Goal: Information Seeking & Learning: Check status

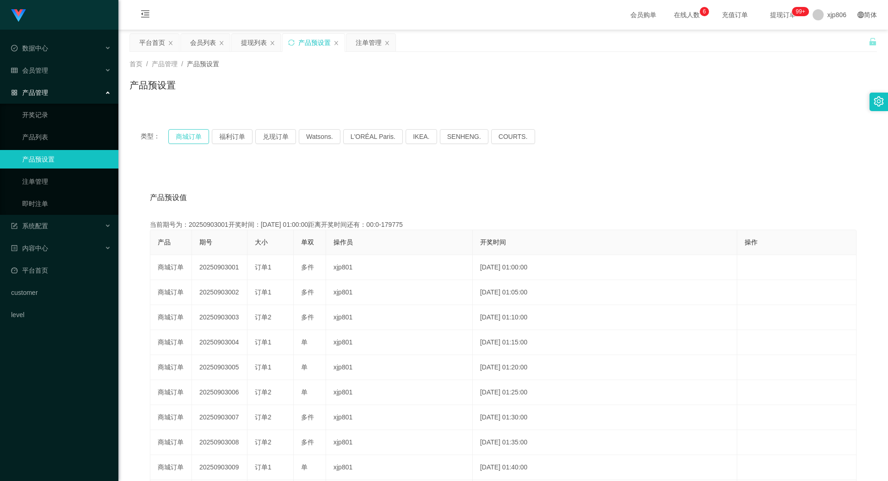
click at [194, 138] on button "商城订单" at bounding box center [188, 136] width 41 height 15
click at [193, 138] on button "商城订单" at bounding box center [188, 136] width 41 height 15
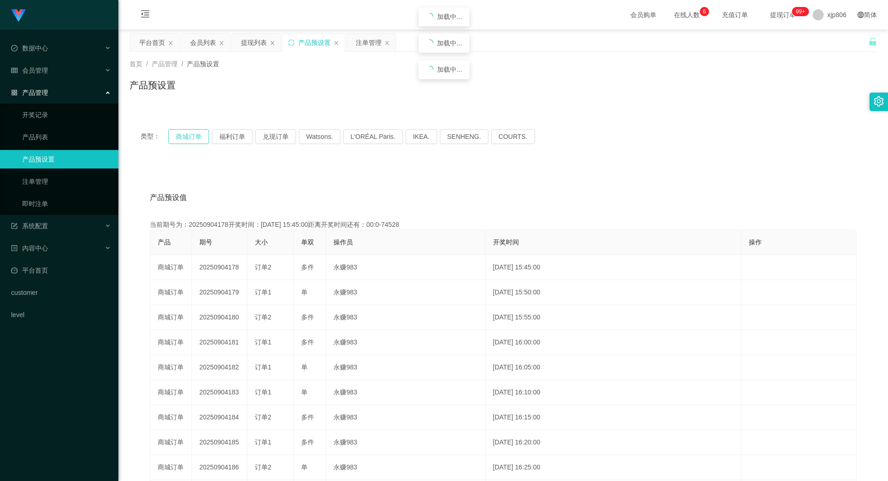
click at [193, 138] on button "商城订单" at bounding box center [188, 136] width 41 height 15
click at [370, 42] on div "注单管理" at bounding box center [369, 43] width 26 height 18
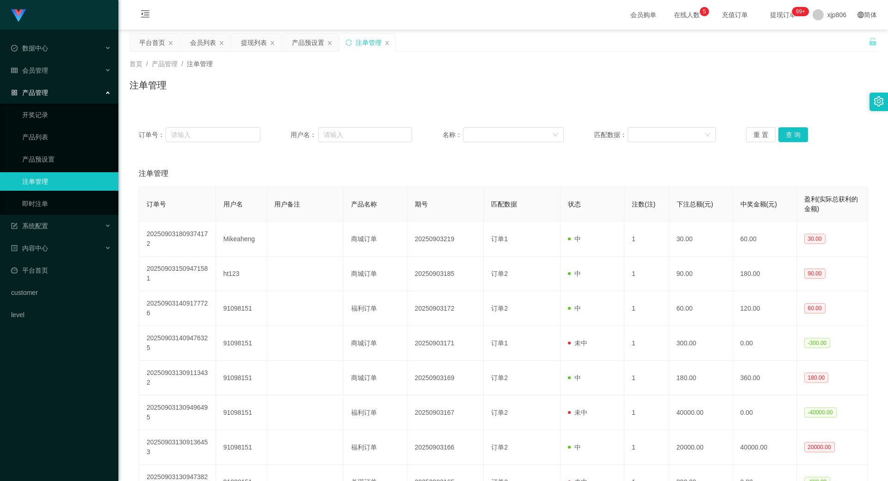
click at [795, 127] on div "订单号： 用户名： 名称： 匹配数据： 重 置 查 询" at bounding box center [503, 134] width 747 height 33
click at [790, 136] on button "查 询" at bounding box center [793, 134] width 30 height 15
click at [789, 136] on div "重 置 查 询" at bounding box center [807, 134] width 122 height 15
click at [789, 138] on button "查 询" at bounding box center [798, 134] width 40 height 15
click at [790, 139] on div "重 置 查 询" at bounding box center [807, 134] width 122 height 15
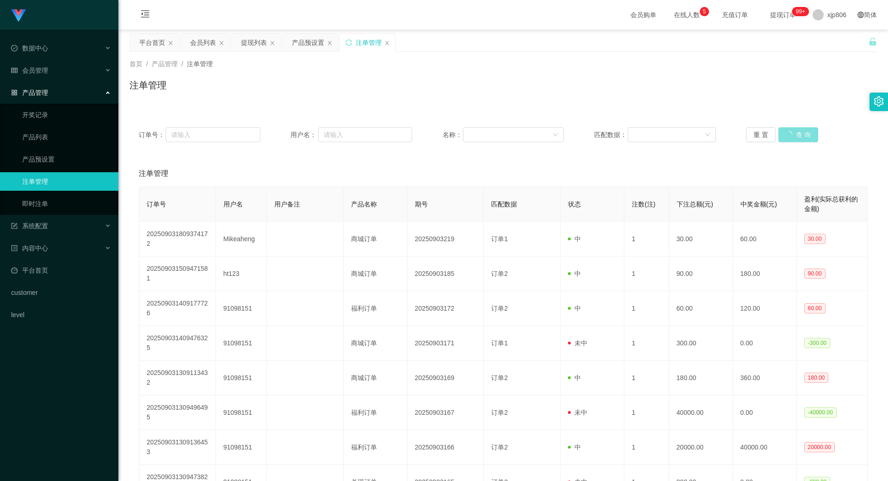
click at [790, 139] on button "查 询" at bounding box center [798, 134] width 40 height 15
click at [790, 139] on div "重 置 查 询" at bounding box center [807, 134] width 122 height 15
click at [790, 139] on button "查 询" at bounding box center [793, 134] width 30 height 15
click at [791, 139] on div "重 置 查 询" at bounding box center [807, 134] width 122 height 15
click at [793, 139] on button "查 询" at bounding box center [793, 134] width 30 height 15
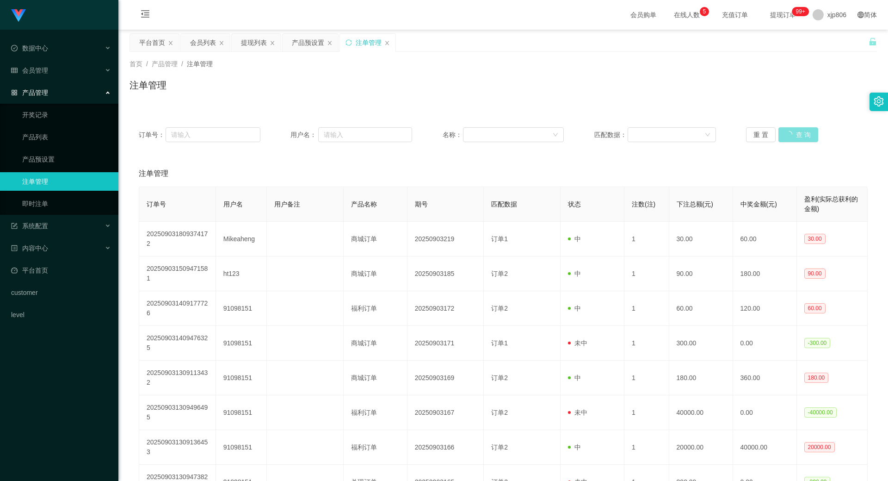
click at [794, 140] on div "重 置 查 询" at bounding box center [807, 134] width 122 height 15
click at [794, 140] on button "查 询" at bounding box center [793, 134] width 30 height 15
click at [794, 140] on div "重 置 查 询" at bounding box center [807, 134] width 122 height 15
click at [793, 140] on button "查 询" at bounding box center [793, 134] width 30 height 15
click at [793, 140] on div "重 置 查 询" at bounding box center [807, 134] width 122 height 15
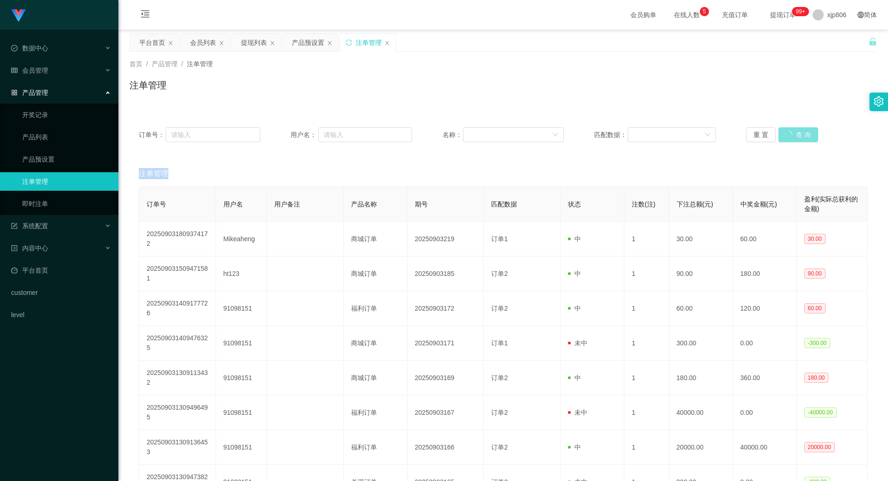
click at [792, 139] on button "查 询" at bounding box center [798, 134] width 40 height 15
click at [792, 139] on div "重 置 查 询" at bounding box center [807, 134] width 122 height 15
click at [792, 139] on button "查 询" at bounding box center [798, 134] width 40 height 15
click at [792, 139] on div "重 置 查 询" at bounding box center [807, 134] width 122 height 15
click at [792, 139] on button "查 询" at bounding box center [793, 134] width 30 height 15
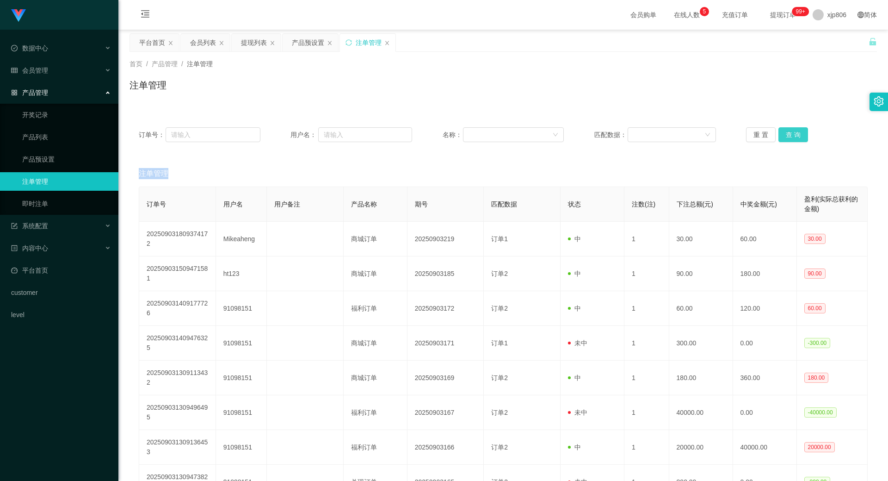
click at [792, 139] on div "重 置 查 询" at bounding box center [807, 134] width 122 height 15
click at [792, 139] on button "查 询" at bounding box center [793, 134] width 30 height 15
click at [789, 136] on button "查 询" at bounding box center [793, 134] width 30 height 15
click at [789, 136] on div "重 置 查 询" at bounding box center [807, 134] width 122 height 15
click at [789, 136] on button "查 询" at bounding box center [798, 134] width 40 height 15
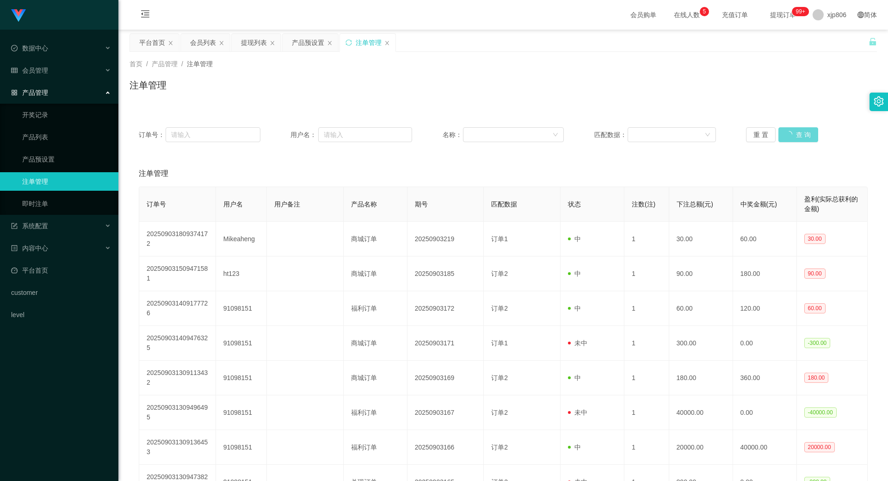
click at [788, 136] on div "重 置 查 询" at bounding box center [807, 134] width 122 height 15
click at [788, 136] on button "查 询" at bounding box center [798, 134] width 40 height 15
click at [788, 136] on div "重 置 查 询" at bounding box center [807, 134] width 122 height 15
click at [788, 136] on button "查 询" at bounding box center [793, 134] width 30 height 15
click at [788, 136] on div "重 置 查 询" at bounding box center [807, 134] width 122 height 15
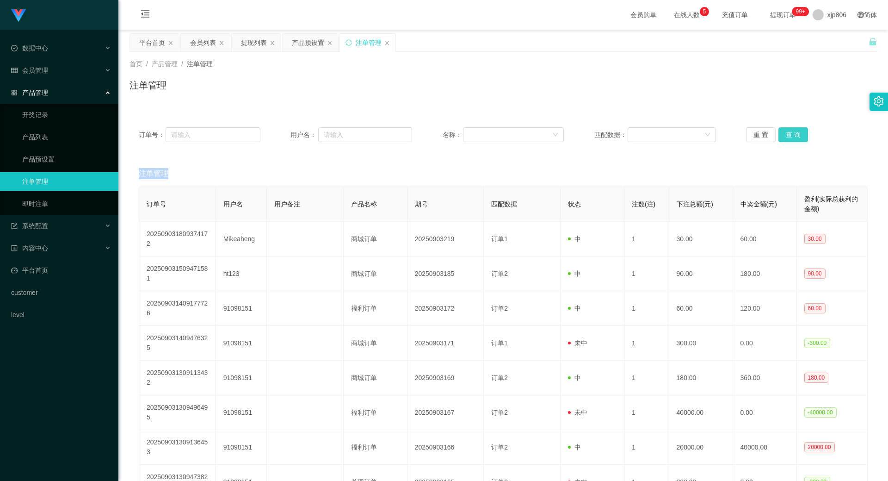
click at [788, 136] on button "查 询" at bounding box center [793, 134] width 30 height 15
click at [788, 136] on div "重 置 查 询" at bounding box center [807, 134] width 122 height 15
click at [788, 136] on button "查 询" at bounding box center [793, 134] width 30 height 15
click at [788, 136] on div "重 置 查 询" at bounding box center [807, 134] width 122 height 15
click at [788, 136] on button "查 询" at bounding box center [798, 134] width 40 height 15
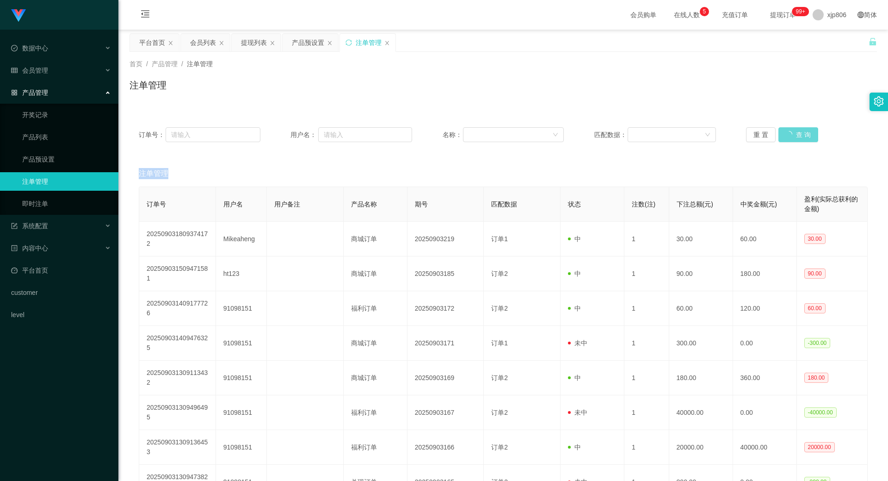
click at [788, 136] on div "重 置 查 询" at bounding box center [807, 134] width 122 height 15
click at [788, 136] on button "查 询" at bounding box center [793, 134] width 30 height 15
click at [788, 136] on div "重 置 查 询" at bounding box center [807, 134] width 122 height 15
click at [788, 136] on button "查 询" at bounding box center [798, 134] width 40 height 15
click at [706, 105] on div "首页 / 产品管理 / 注单管理 / 注单管理" at bounding box center [503, 79] width 770 height 55
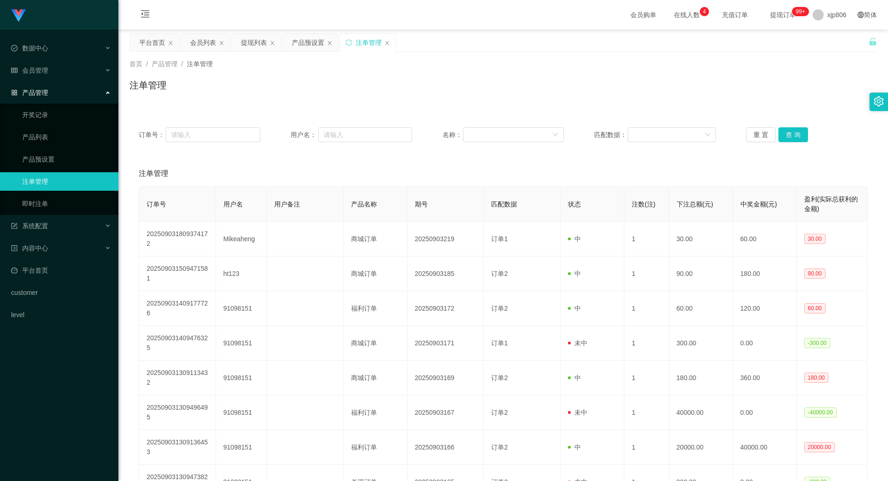
click at [703, 105] on div "首页 / 产品管理 / 注单管理 / 注单管理" at bounding box center [503, 79] width 770 height 55
click at [802, 136] on button "查 询" at bounding box center [793, 134] width 30 height 15
click at [802, 136] on div "重 置 查 询" at bounding box center [807, 134] width 122 height 15
click at [802, 136] on button "查 询" at bounding box center [793, 134] width 30 height 15
click at [802, 136] on div "重 置 查 询" at bounding box center [807, 134] width 122 height 15
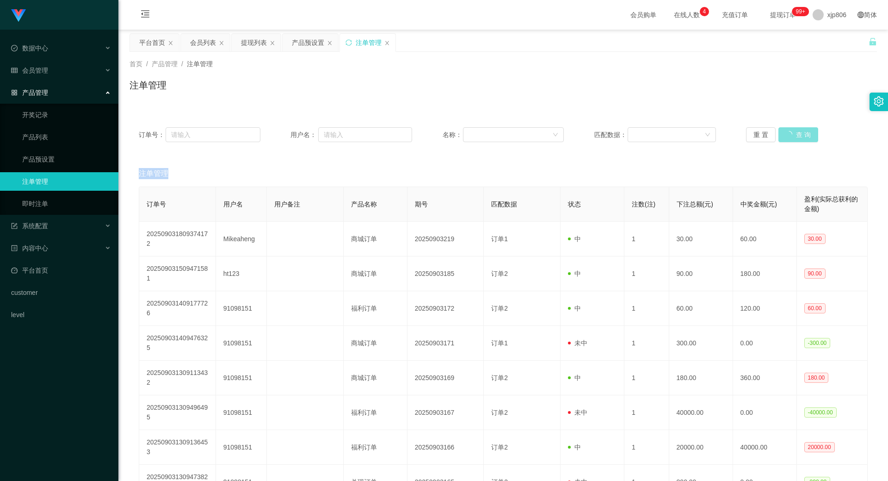
click at [802, 136] on button "查 询" at bounding box center [798, 134] width 40 height 15
click at [801, 136] on div "重 置 查 询" at bounding box center [807, 134] width 122 height 15
click at [801, 136] on button "查 询" at bounding box center [798, 134] width 40 height 15
click at [801, 136] on div "重 置 查 询" at bounding box center [807, 134] width 122 height 15
click at [801, 136] on button "查 询" at bounding box center [798, 134] width 40 height 15
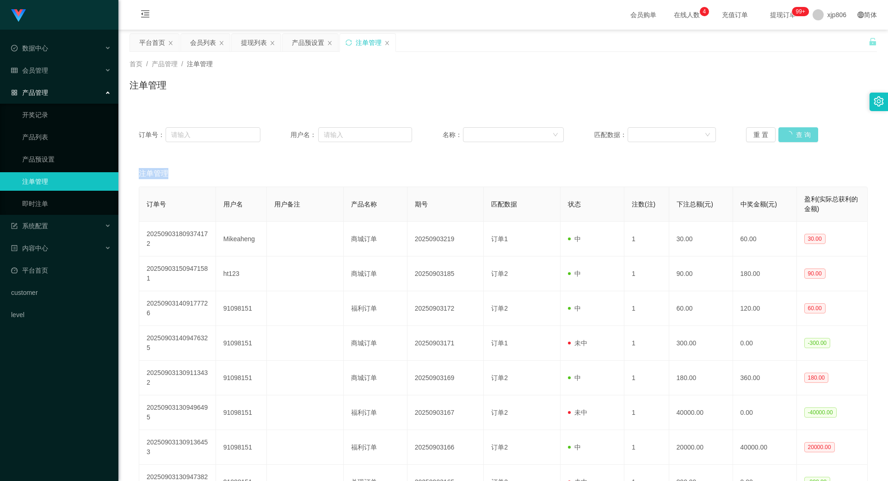
click at [801, 136] on div "重 置 查 询" at bounding box center [807, 134] width 122 height 15
click at [801, 136] on button "查 询" at bounding box center [793, 134] width 30 height 15
click at [801, 136] on div "重 置 查 询" at bounding box center [807, 134] width 122 height 15
click at [801, 136] on button "查 询" at bounding box center [793, 134] width 30 height 15
click at [804, 133] on button "查 询" at bounding box center [793, 134] width 30 height 15
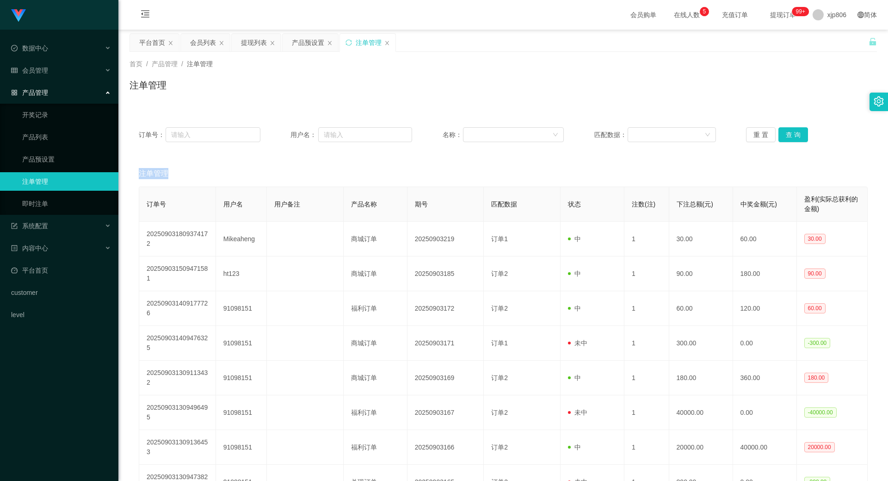
click at [803, 132] on div "重 置 查 询" at bounding box center [807, 134] width 122 height 15
click at [803, 132] on button "查 询" at bounding box center [798, 134] width 40 height 15
click at [803, 132] on div "重 置 查 询" at bounding box center [807, 134] width 122 height 15
click at [802, 132] on div "重 置 查 询" at bounding box center [807, 134] width 122 height 15
click at [800, 134] on button "查 询" at bounding box center [793, 134] width 30 height 15
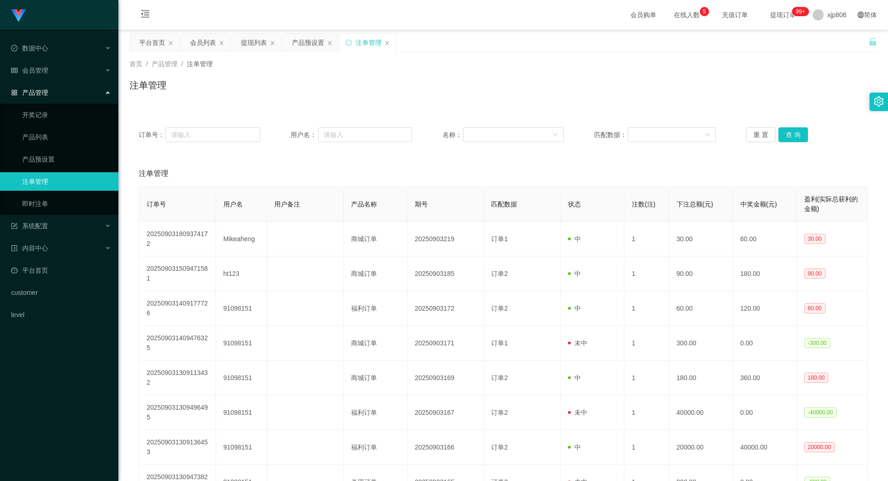
click at [800, 134] on div "重 置 查 询" at bounding box center [807, 134] width 122 height 15
click at [800, 134] on button "查 询" at bounding box center [793, 134] width 30 height 15
click at [800, 134] on div "重 置 查 询" at bounding box center [807, 134] width 122 height 15
click at [800, 134] on button "查 询" at bounding box center [793, 134] width 30 height 15
click at [800, 134] on div "重 置 查 询" at bounding box center [807, 134] width 122 height 15
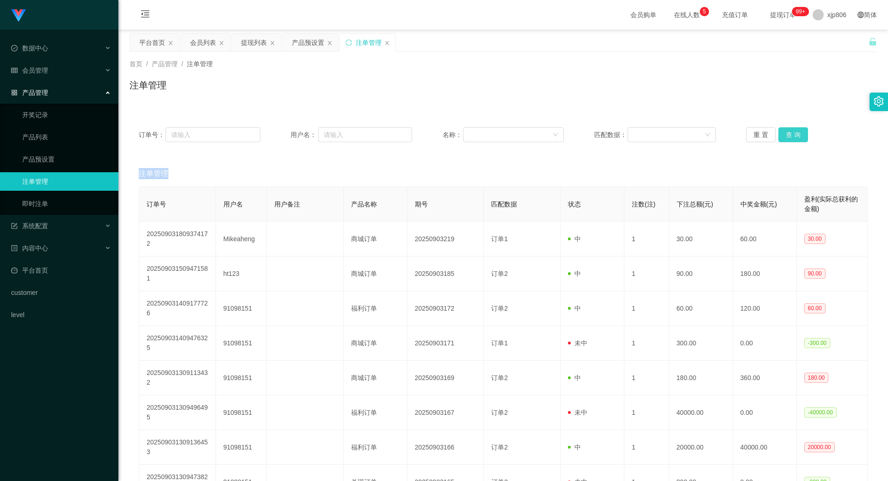
click at [791, 140] on button "查 询" at bounding box center [793, 134] width 30 height 15
click at [790, 140] on div "重 置 查 询" at bounding box center [807, 134] width 122 height 15
click at [789, 140] on button "查 询" at bounding box center [798, 134] width 40 height 15
click at [789, 140] on div "重 置 查 询" at bounding box center [807, 134] width 122 height 15
click at [788, 140] on button "查 询" at bounding box center [798, 134] width 40 height 15
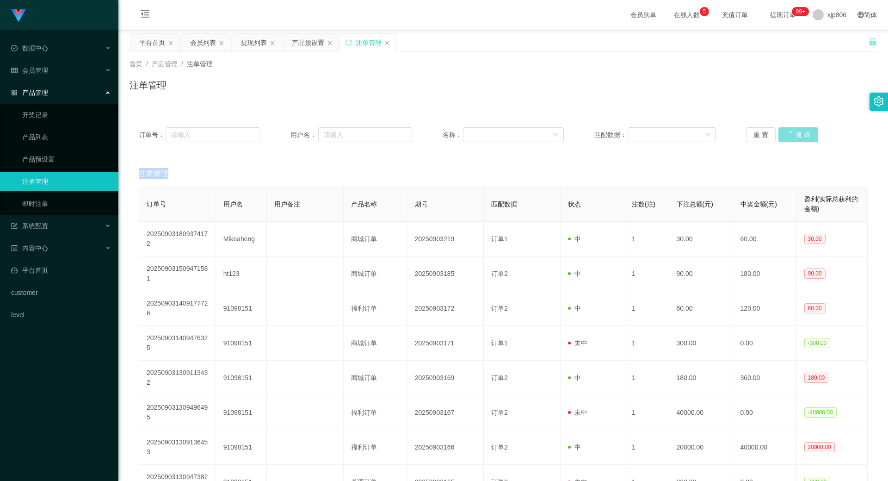
click at [788, 140] on div "重 置 查 询" at bounding box center [807, 134] width 122 height 15
click at [793, 142] on div "订单号： 用户名： 名称： 匹配数据： 重 置 查 询" at bounding box center [503, 134] width 747 height 33
click at [791, 128] on button "查 询" at bounding box center [793, 134] width 30 height 15
click at [793, 138] on button "查 询" at bounding box center [798, 134] width 40 height 15
click at [793, 138] on div "重 置 查 询" at bounding box center [807, 134] width 122 height 15
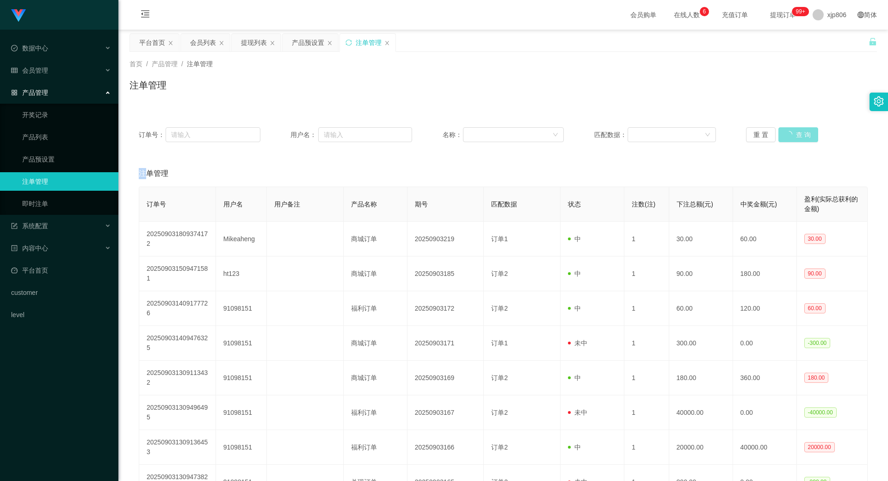
click at [793, 138] on button "查 询" at bounding box center [798, 134] width 40 height 15
click at [793, 138] on div "重 置 查 询" at bounding box center [807, 134] width 122 height 15
click at [793, 138] on button "查 询" at bounding box center [798, 134] width 40 height 15
click at [793, 138] on div "重 置 查 询" at bounding box center [807, 134] width 122 height 15
click at [793, 138] on button "查 询" at bounding box center [793, 134] width 30 height 15
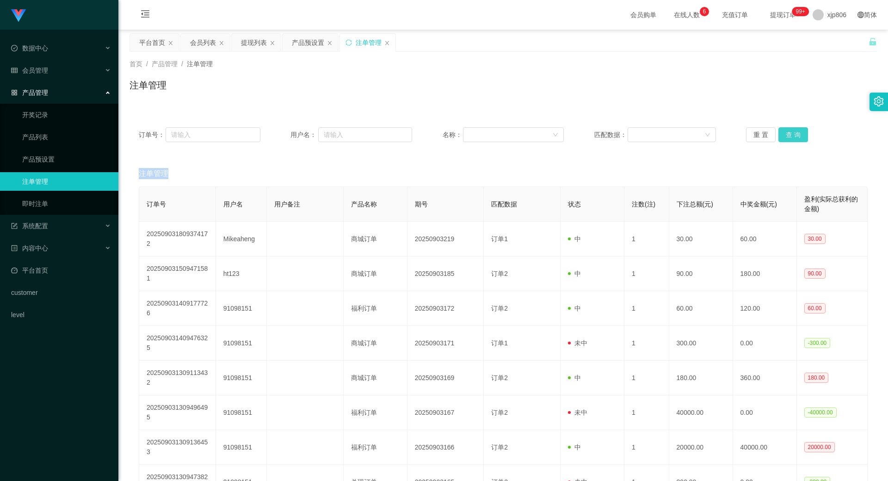
click at [793, 137] on div "重 置 查 询" at bounding box center [807, 134] width 122 height 15
click at [797, 136] on button "查 询" at bounding box center [793, 134] width 30 height 15
click at [796, 136] on div "重 置 查 询" at bounding box center [807, 134] width 122 height 15
click at [796, 136] on button "查 询" at bounding box center [793, 134] width 30 height 15
click at [796, 136] on div "重 置 查 询" at bounding box center [807, 134] width 122 height 15
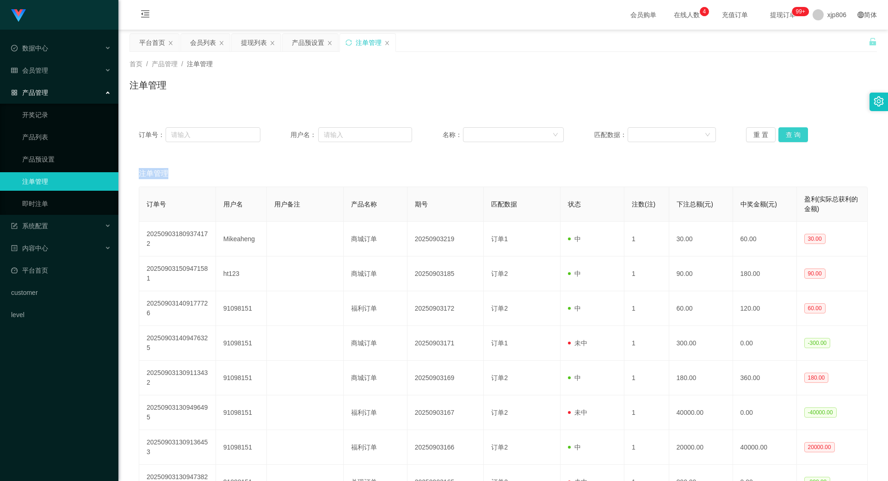
click at [796, 136] on button "查 询" at bounding box center [793, 134] width 30 height 15
click at [796, 136] on div "重 置 查 询" at bounding box center [807, 134] width 122 height 15
click at [796, 136] on button "查 询" at bounding box center [798, 134] width 40 height 15
click at [796, 136] on div "重 置 查 询" at bounding box center [807, 134] width 122 height 15
click at [796, 136] on button "查 询" at bounding box center [798, 134] width 40 height 15
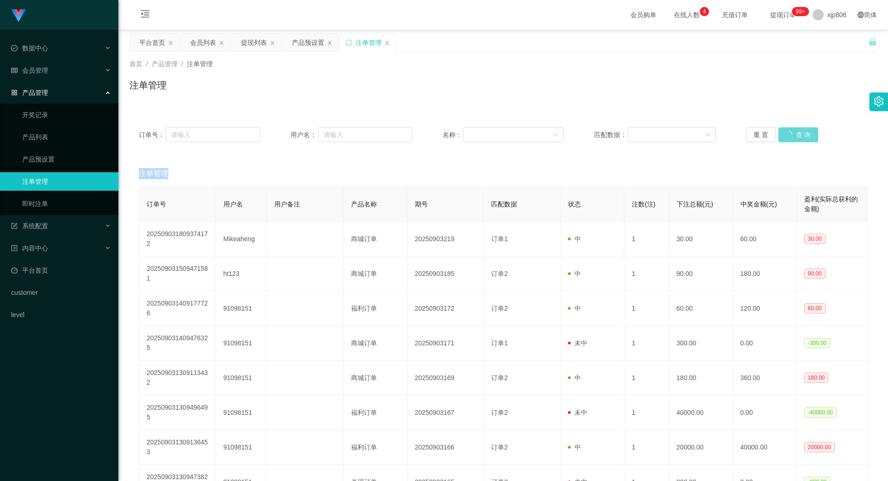
click at [796, 136] on div "重 置 查 询" at bounding box center [807, 134] width 122 height 15
click at [796, 136] on button "查 询" at bounding box center [793, 134] width 30 height 15
click at [796, 136] on div "重 置 查 询" at bounding box center [807, 134] width 122 height 15
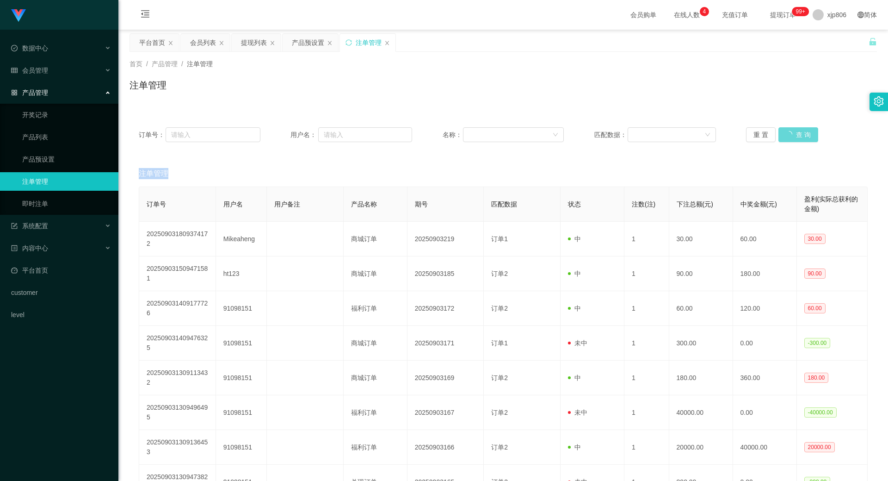
click at [796, 136] on div "重 置 查 询" at bounding box center [807, 134] width 122 height 15
click at [796, 136] on button "查 询" at bounding box center [793, 134] width 30 height 15
click at [796, 136] on div "重 置 查 询" at bounding box center [807, 134] width 122 height 15
click at [796, 136] on button "查 询" at bounding box center [798, 134] width 40 height 15
click at [796, 136] on div "重 置 查 询" at bounding box center [807, 134] width 122 height 15
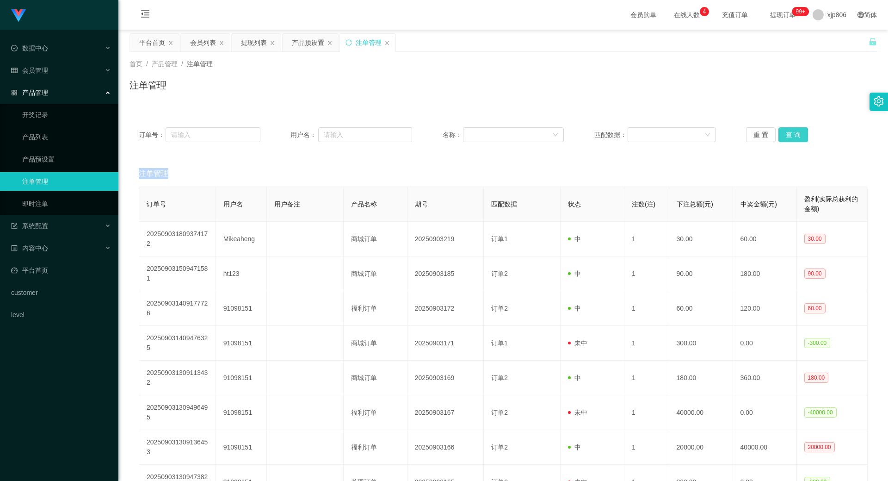
click at [796, 136] on button "查 询" at bounding box center [793, 134] width 30 height 15
click at [796, 136] on div "重 置 查 询" at bounding box center [807, 134] width 122 height 15
click at [796, 136] on button "查 询" at bounding box center [793, 134] width 30 height 15
click at [796, 136] on div "重 置 查 询" at bounding box center [807, 134] width 122 height 15
click at [796, 136] on button "查 询" at bounding box center [798, 134] width 40 height 15
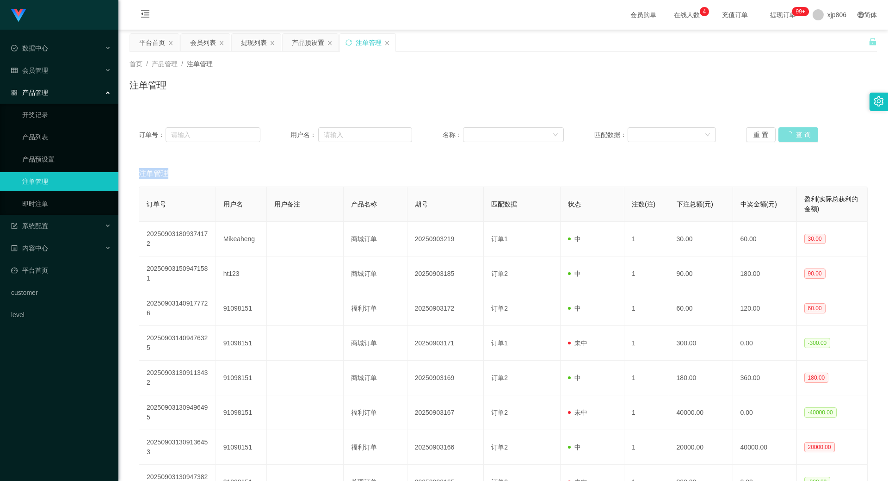
click at [796, 136] on div "重 置 查 询" at bounding box center [807, 134] width 122 height 15
click at [796, 136] on button "查 询" at bounding box center [793, 134] width 30 height 15
click at [796, 136] on div "重 置 查 询" at bounding box center [807, 134] width 122 height 15
click at [796, 136] on button "查 询" at bounding box center [798, 134] width 40 height 15
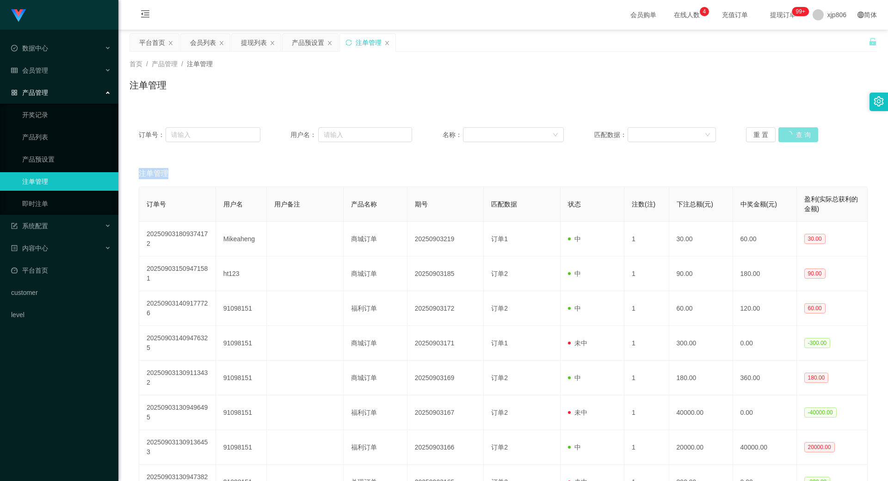
click at [796, 136] on div "重 置 查 询" at bounding box center [807, 134] width 122 height 15
click at [796, 136] on button "查 询" at bounding box center [798, 134] width 40 height 15
click at [796, 136] on div "重 置 查 询" at bounding box center [807, 134] width 122 height 15
click at [796, 136] on button "查 询" at bounding box center [793, 134] width 30 height 15
click at [796, 136] on div "重 置 查 询" at bounding box center [807, 134] width 122 height 15
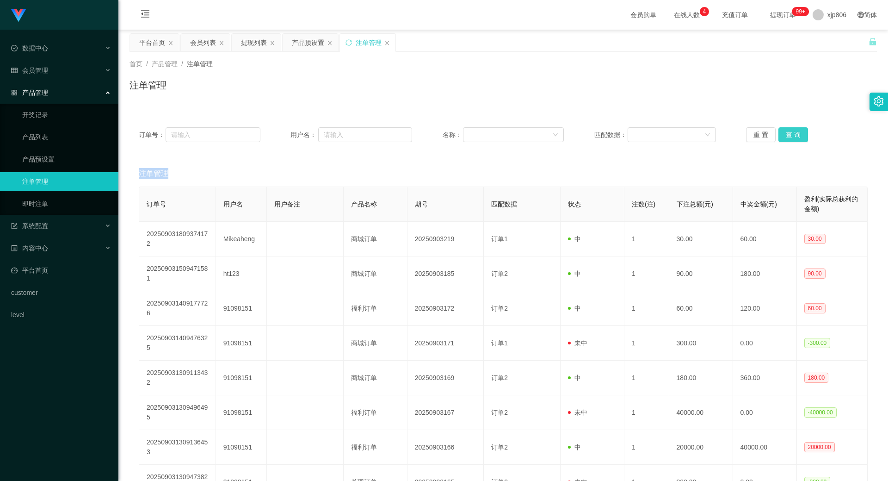
click at [796, 136] on button "查 询" at bounding box center [793, 134] width 30 height 15
click at [796, 136] on div "重 置 查 询" at bounding box center [807, 134] width 122 height 15
click at [796, 136] on button "查 询" at bounding box center [793, 134] width 30 height 15
click at [796, 136] on div "重 置 查 询" at bounding box center [807, 134] width 122 height 15
click at [796, 136] on button "查 询" at bounding box center [793, 134] width 30 height 15
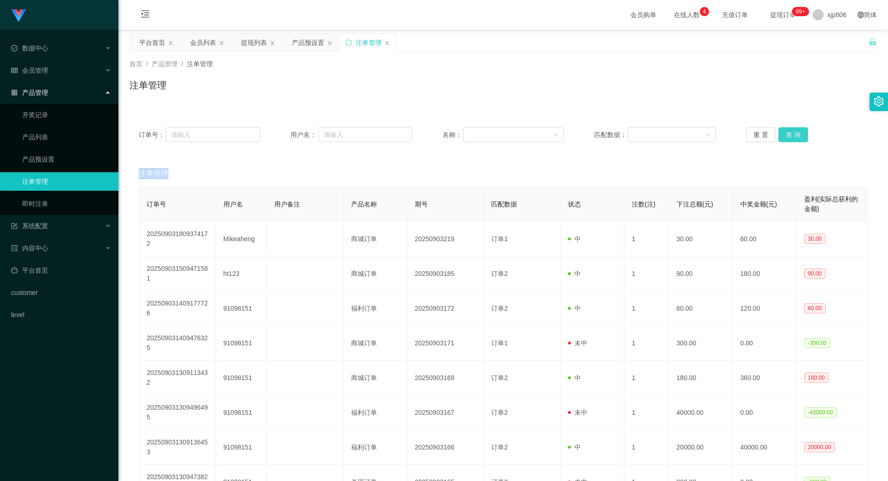
click at [796, 136] on div "重 置 查 询" at bounding box center [807, 134] width 122 height 15
click at [796, 136] on button "查 询" at bounding box center [793, 134] width 30 height 15
click at [796, 136] on div "重 置 查 询" at bounding box center [807, 134] width 122 height 15
click at [796, 136] on button "查 询" at bounding box center [798, 134] width 40 height 15
click at [796, 136] on div "重 置 查 询" at bounding box center [807, 134] width 122 height 15
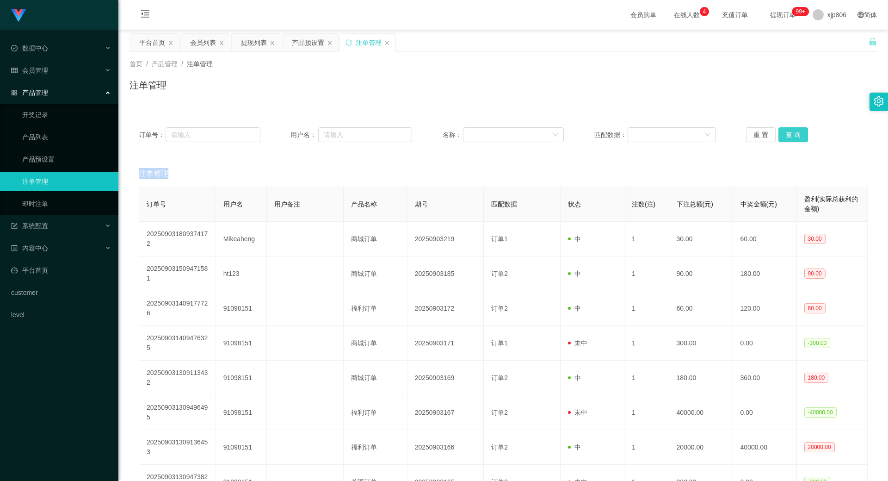
click at [796, 136] on button "查 询" at bounding box center [793, 134] width 30 height 15
click at [796, 136] on div "重 置 查 询" at bounding box center [807, 134] width 122 height 15
click at [796, 136] on button "查 询" at bounding box center [793, 134] width 30 height 15
click at [796, 136] on div "重 置 查 询" at bounding box center [807, 134] width 122 height 15
click at [796, 136] on button "查 询" at bounding box center [798, 134] width 40 height 15
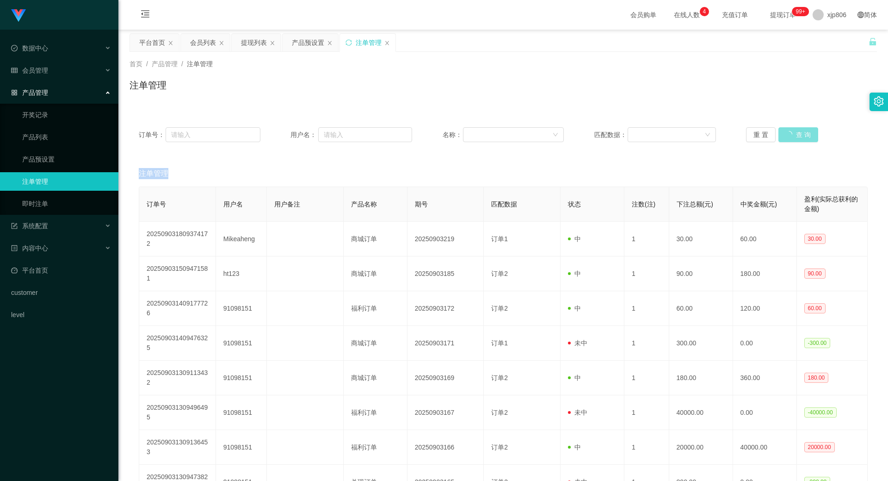
click at [796, 136] on div "重 置 查 询" at bounding box center [807, 134] width 122 height 15
click at [796, 136] on button "查 询" at bounding box center [793, 134] width 30 height 15
click at [796, 136] on div "重 置 查 询" at bounding box center [807, 134] width 122 height 15
click at [796, 136] on button "查 询" at bounding box center [793, 134] width 30 height 15
click at [796, 136] on div "重 置 查 询" at bounding box center [807, 134] width 122 height 15
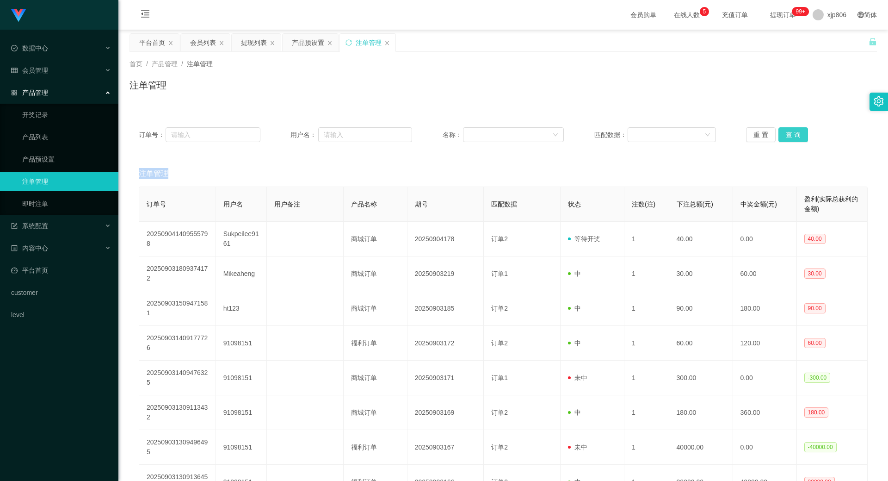
click at [796, 136] on button "查 询" at bounding box center [793, 134] width 30 height 15
click at [796, 136] on div "重 置 查 询" at bounding box center [807, 134] width 122 height 15
click at [796, 136] on button "查 询" at bounding box center [798, 134] width 40 height 15
click at [796, 136] on div "重 置 查 询" at bounding box center [807, 134] width 122 height 15
click at [796, 136] on button "查 询" at bounding box center [798, 134] width 40 height 15
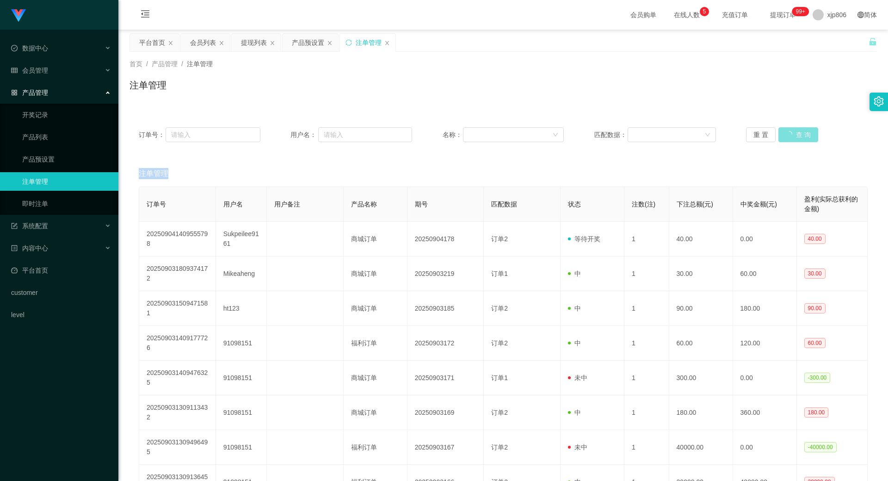
click at [796, 136] on div "重 置 查 询" at bounding box center [807, 134] width 122 height 15
click at [796, 136] on button "查 询" at bounding box center [798, 134] width 40 height 15
click at [792, 136] on button "查 询" at bounding box center [793, 134] width 30 height 15
click at [792, 136] on div "重 置 查 询" at bounding box center [807, 134] width 122 height 15
click at [791, 136] on button "查 询" at bounding box center [798, 134] width 40 height 15
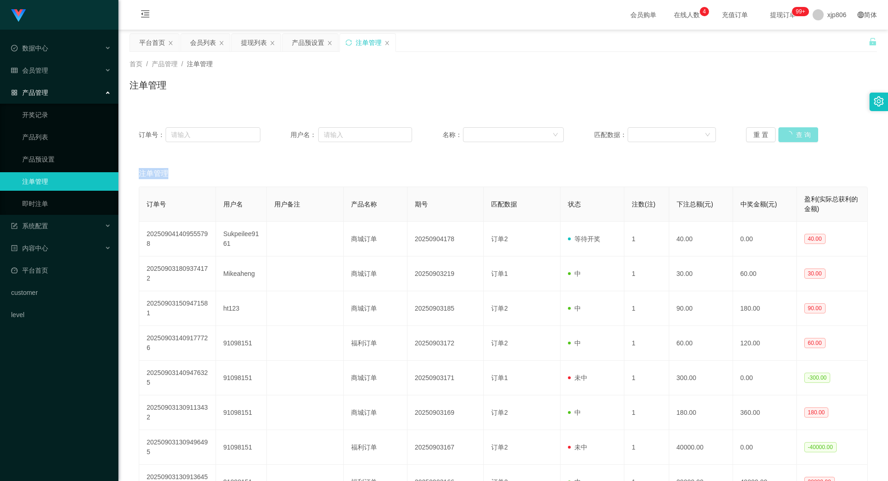
click at [791, 136] on div "重 置 查 询" at bounding box center [807, 134] width 122 height 15
click at [791, 136] on button "查 询" at bounding box center [798, 134] width 40 height 15
click at [791, 136] on div "重 置 查 询" at bounding box center [807, 134] width 122 height 15
click at [798, 138] on button "查 询" at bounding box center [793, 134] width 30 height 15
click at [798, 139] on div "重 置 查 询" at bounding box center [807, 134] width 122 height 15
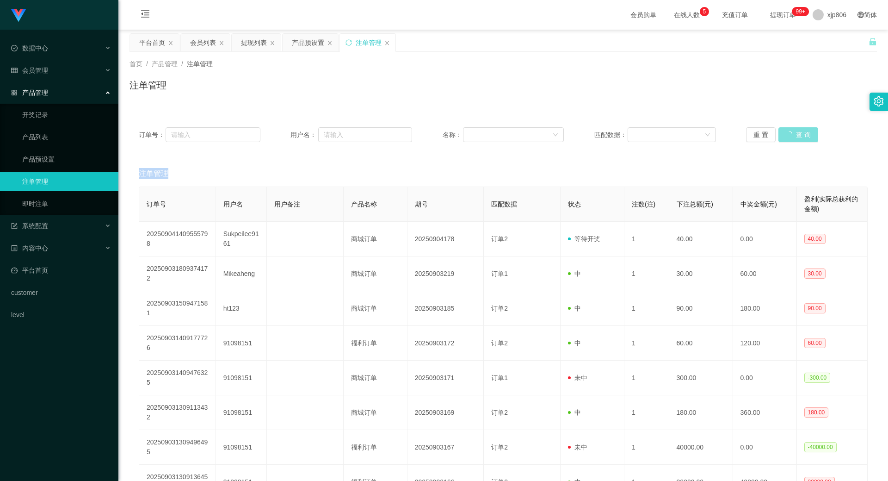
click at [799, 138] on button "查 询" at bounding box center [798, 134] width 40 height 15
click at [799, 138] on div "重 置 查 询" at bounding box center [807, 134] width 122 height 15
click at [789, 143] on div "订单号： 用户名： 名称： 匹配数据： 重 置 查 询" at bounding box center [503, 134] width 747 height 33
click at [788, 140] on button "查 询" at bounding box center [793, 134] width 30 height 15
click at [788, 140] on div "重 置 查 询" at bounding box center [807, 134] width 122 height 15
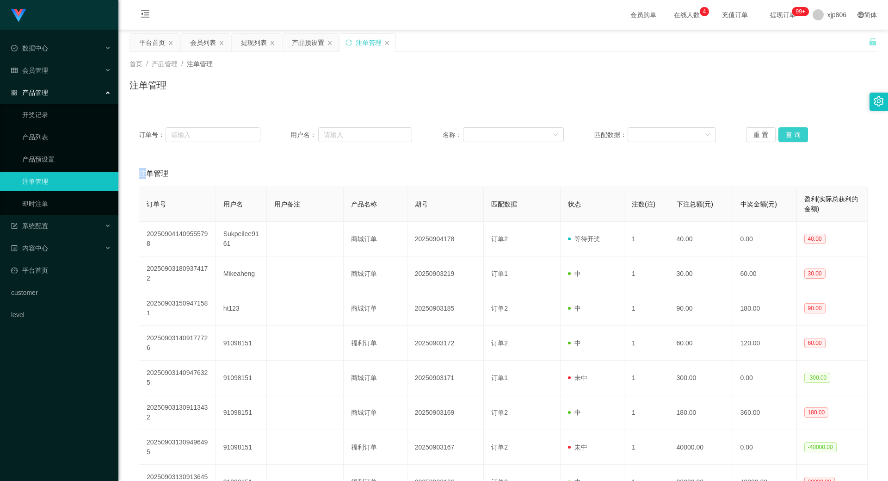
click at [789, 139] on button "查 询" at bounding box center [793, 134] width 30 height 15
click at [789, 139] on div "重 置 查 询" at bounding box center [807, 134] width 122 height 15
click at [786, 126] on div "订单号： 用户名： 名称： 匹配数据： 重 置 查 询" at bounding box center [503, 134] width 747 height 33
click at [793, 136] on button "查 询" at bounding box center [793, 134] width 30 height 15
click at [793, 136] on div "重 置 查 询" at bounding box center [807, 134] width 122 height 15
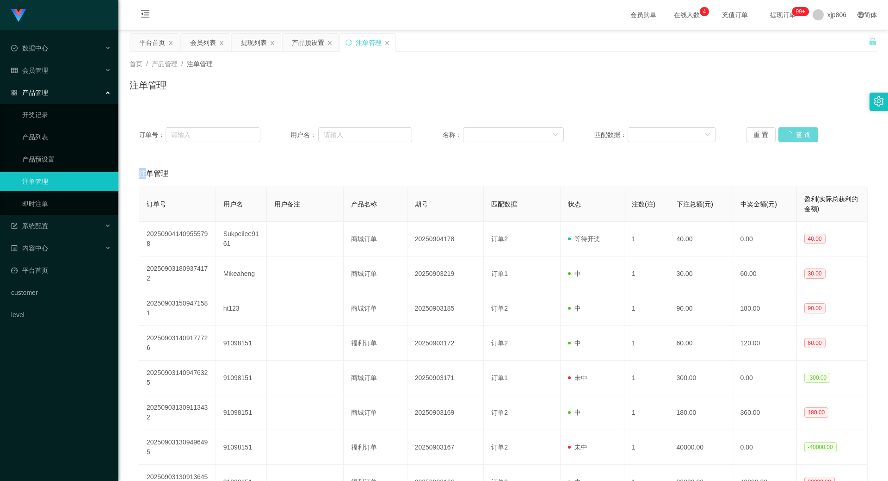
click at [793, 136] on div "重 置 查 询" at bounding box center [807, 134] width 122 height 15
click at [792, 136] on div "重 置 查 询" at bounding box center [807, 134] width 122 height 15
click at [792, 137] on div "重 置 查 询" at bounding box center [807, 134] width 122 height 15
click at [792, 137] on button "查 询" at bounding box center [793, 134] width 30 height 15
click at [791, 141] on div "重 置 查 询" at bounding box center [807, 134] width 122 height 15
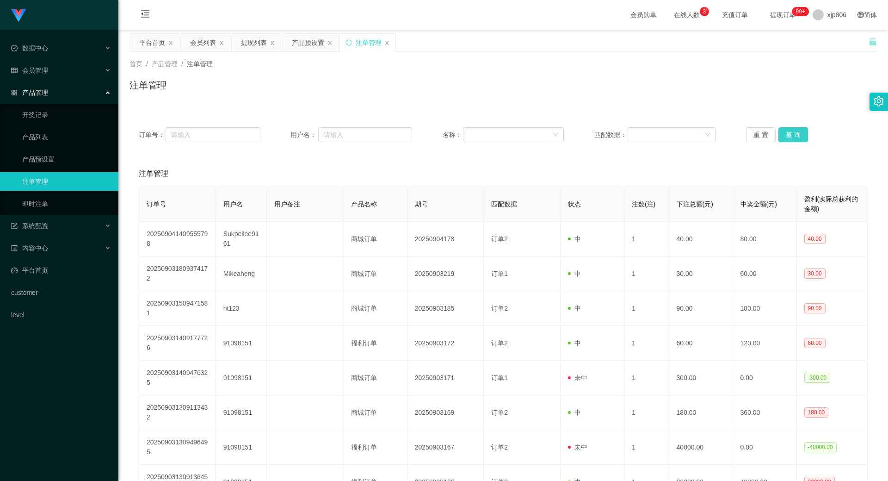
click at [794, 140] on button "查 询" at bounding box center [793, 134] width 30 height 15
click at [794, 140] on div "重 置 查 询" at bounding box center [807, 134] width 122 height 15
click at [794, 140] on button "查 询" at bounding box center [793, 134] width 30 height 15
click at [794, 140] on div "重 置 查 询" at bounding box center [807, 134] width 122 height 15
click at [794, 140] on button "查 询" at bounding box center [793, 134] width 30 height 15
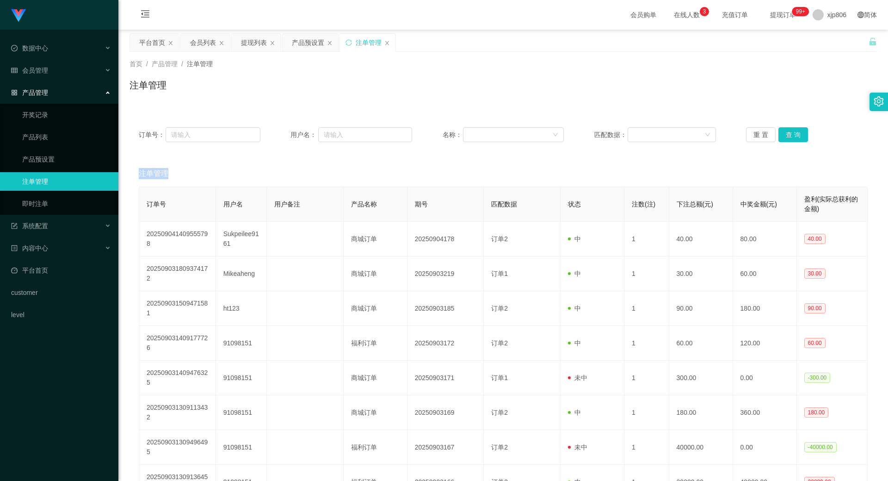
drag, startPoint x: 199, startPoint y: 44, endPoint x: 208, endPoint y: 73, distance: 30.0
click at [201, 43] on div "会员列表" at bounding box center [203, 43] width 26 height 18
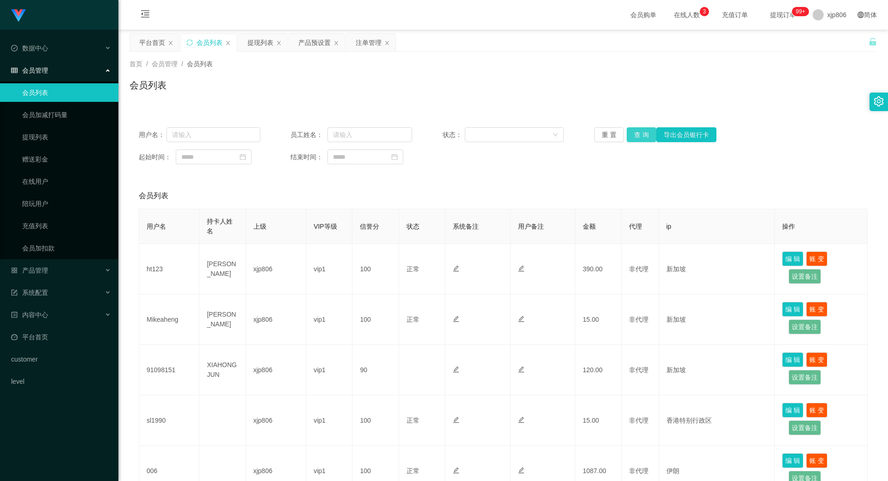
click at [636, 135] on button "查 询" at bounding box center [642, 134] width 30 height 15
click at [636, 135] on div "重 置 查 询 导出会员银行卡" at bounding box center [655, 134] width 122 height 15
click at [636, 135] on button "查 询" at bounding box center [642, 134] width 30 height 15
click at [636, 135] on div "重 置 查 询 导出会员银行卡" at bounding box center [655, 134] width 122 height 15
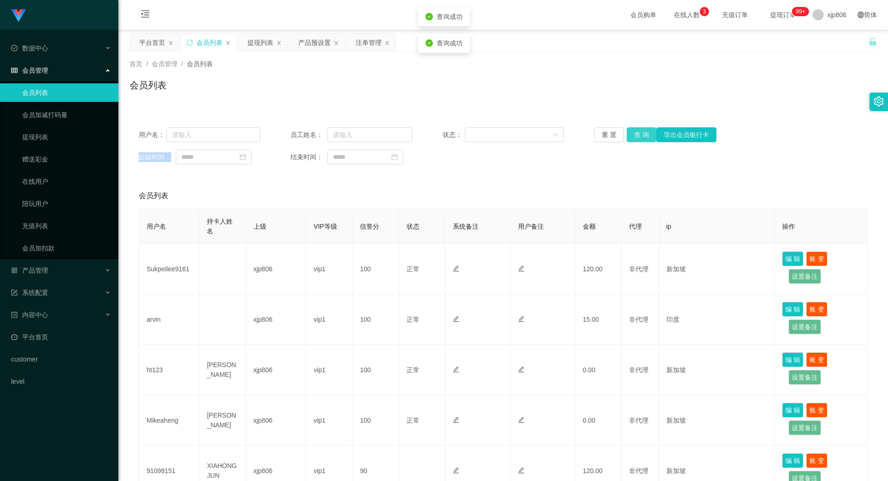
click at [636, 135] on button "查 询" at bounding box center [642, 134] width 30 height 15
click at [636, 135] on div "重 置 查 询 导出会员银行卡" at bounding box center [655, 134] width 122 height 15
click at [636, 135] on button "查 询" at bounding box center [642, 134] width 30 height 15
click at [636, 135] on div "重 置 查 询 导出会员银行卡" at bounding box center [655, 134] width 122 height 15
click at [636, 135] on button "查 询" at bounding box center [642, 134] width 30 height 15
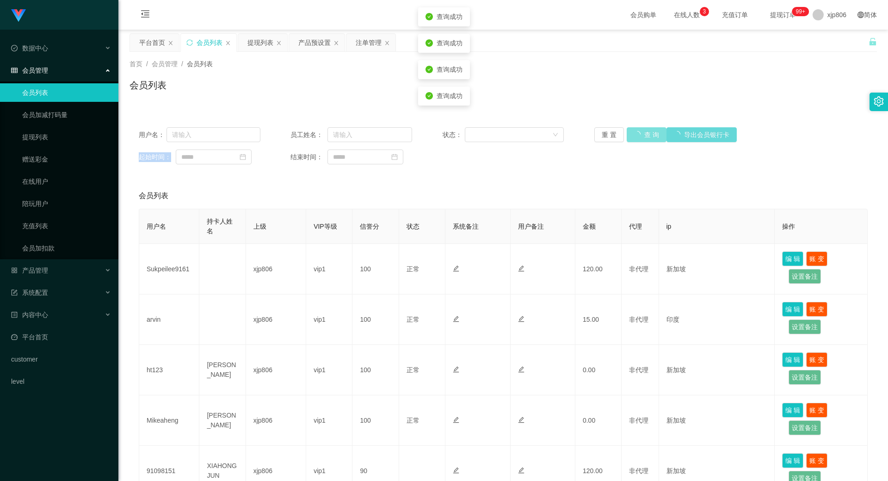
click at [636, 135] on div "重 置 查 询 导出会员银行卡" at bounding box center [655, 134] width 122 height 15
click at [636, 135] on button "查 询" at bounding box center [647, 134] width 40 height 15
click at [636, 135] on div "重 置 查 询 导出会员银行卡" at bounding box center [655, 134] width 122 height 15
click at [636, 135] on button "查 询" at bounding box center [647, 134] width 40 height 15
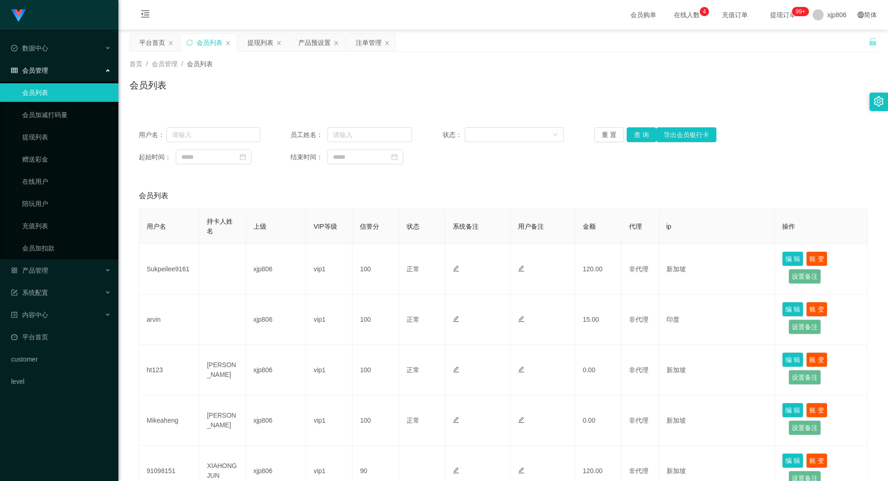
click at [631, 124] on div "用户名： 员工姓名： 状态： 重 置 查 询 导出会员银行卡 起始时间： 结束时间：" at bounding box center [503, 146] width 747 height 56
click at [635, 130] on button "查 询" at bounding box center [642, 134] width 30 height 15
click at [635, 130] on div "重 置 查 询 导出会员银行卡" at bounding box center [655, 134] width 122 height 15
click at [635, 130] on button "查 询" at bounding box center [647, 134] width 40 height 15
click at [635, 130] on div "重 置 查 询 导出会员银行卡" at bounding box center [655, 134] width 122 height 15
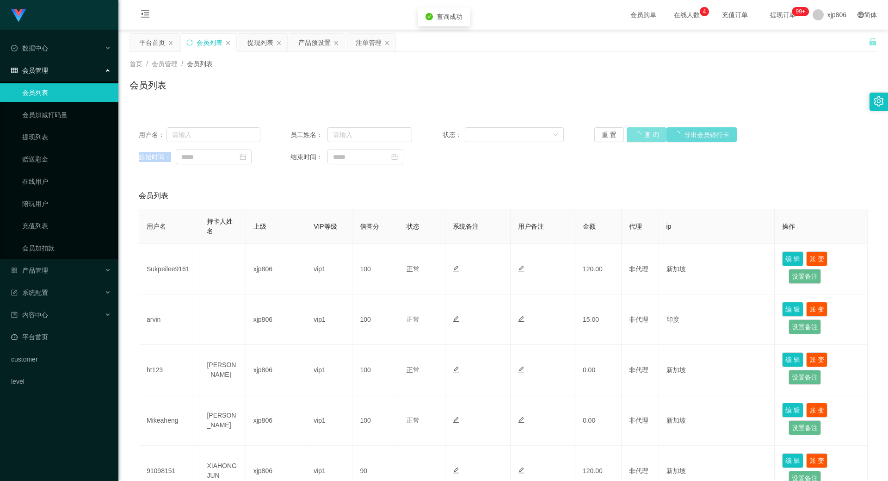
click at [636, 130] on button "查 询" at bounding box center [647, 134] width 40 height 15
click at [636, 130] on div "重 置 查 询 导出会员银行卡" at bounding box center [655, 134] width 122 height 15
click at [633, 135] on button "查 询" at bounding box center [642, 134] width 30 height 15
click at [633, 135] on div "重 置 查 询 导出会员银行卡" at bounding box center [655, 134] width 122 height 15
click at [632, 135] on button "查 询" at bounding box center [642, 134] width 30 height 15
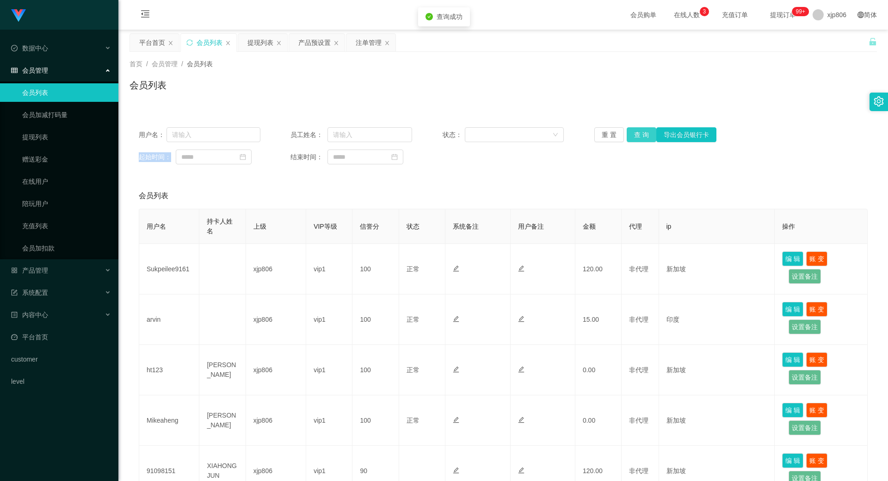
click at [632, 135] on div "重 置 查 询 导出会员银行卡" at bounding box center [655, 134] width 122 height 15
click at [632, 135] on button "查 询" at bounding box center [642, 134] width 30 height 15
click at [632, 135] on div "重 置 查 询 导出会员银行卡" at bounding box center [655, 134] width 122 height 15
click at [632, 135] on button "查 询" at bounding box center [642, 134] width 30 height 15
click at [632, 135] on div "重 置 查 询 导出会员银行卡" at bounding box center [655, 134] width 122 height 15
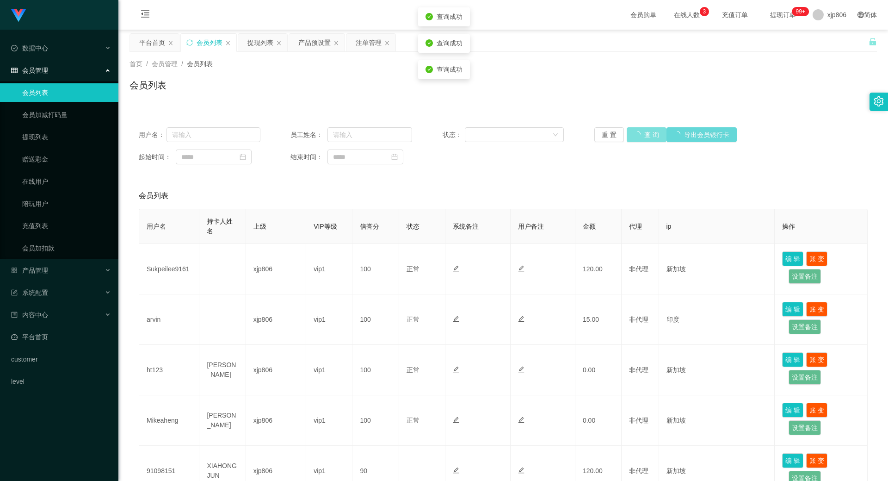
click at [632, 134] on button "查 询" at bounding box center [647, 134] width 40 height 15
click at [633, 134] on div "重 置 查 询 导出会员银行卡" at bounding box center [655, 134] width 122 height 15
click at [633, 134] on button "查 询" at bounding box center [647, 134] width 40 height 15
click at [633, 134] on div "重 置 查 询 导出会员银行卡" at bounding box center [655, 134] width 122 height 15
click at [633, 134] on button "查 询" at bounding box center [647, 134] width 40 height 15
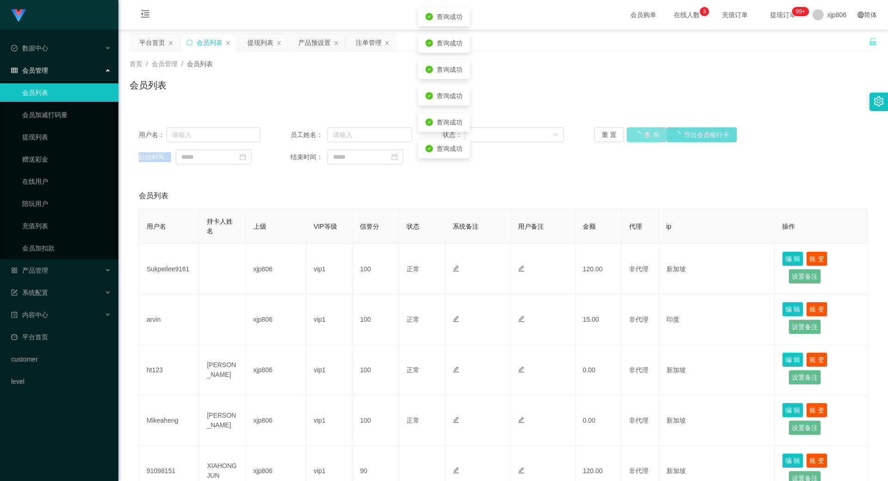
click at [633, 134] on div "重 置 查 询 导出会员银行卡" at bounding box center [655, 134] width 122 height 15
click at [633, 133] on button "查 询" at bounding box center [647, 134] width 40 height 15
click at [633, 133] on div "重 置 查 询 导出会员银行卡" at bounding box center [655, 134] width 122 height 15
click at [633, 133] on button "查 询" at bounding box center [647, 134] width 40 height 15
click at [633, 133] on div "重 置 查 询 导出会员银行卡" at bounding box center [655, 134] width 122 height 15
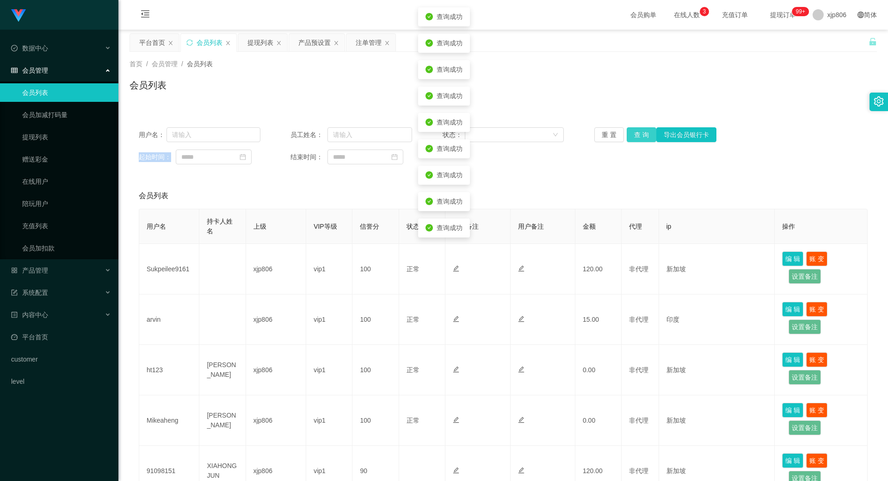
click at [633, 133] on button "查 询" at bounding box center [642, 134] width 30 height 15
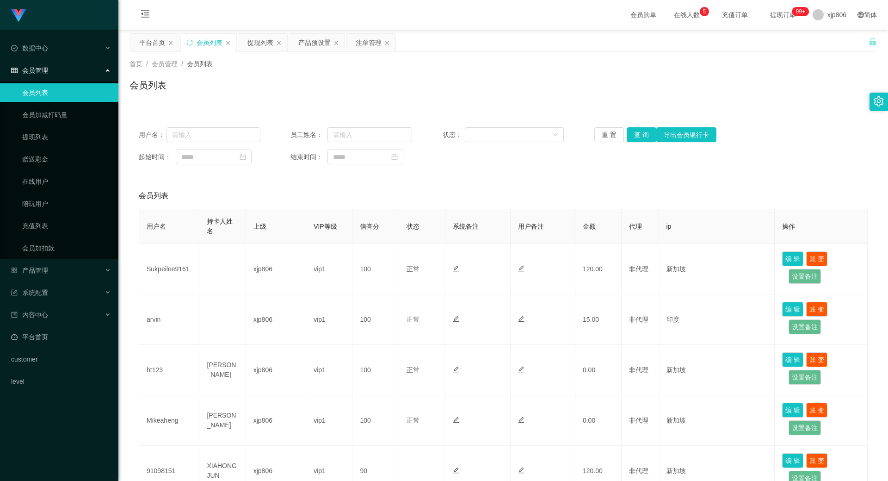
click at [494, 90] on div "会员列表" at bounding box center [503, 88] width 747 height 21
click at [644, 137] on button "查 询" at bounding box center [642, 134] width 30 height 15
click at [642, 138] on div "重 置 查 询 导出会员银行卡" at bounding box center [655, 134] width 122 height 15
click at [642, 138] on button "查 询" at bounding box center [642, 134] width 30 height 15
click at [642, 138] on div "重 置 查 询 导出会员银行卡" at bounding box center [655, 134] width 122 height 15
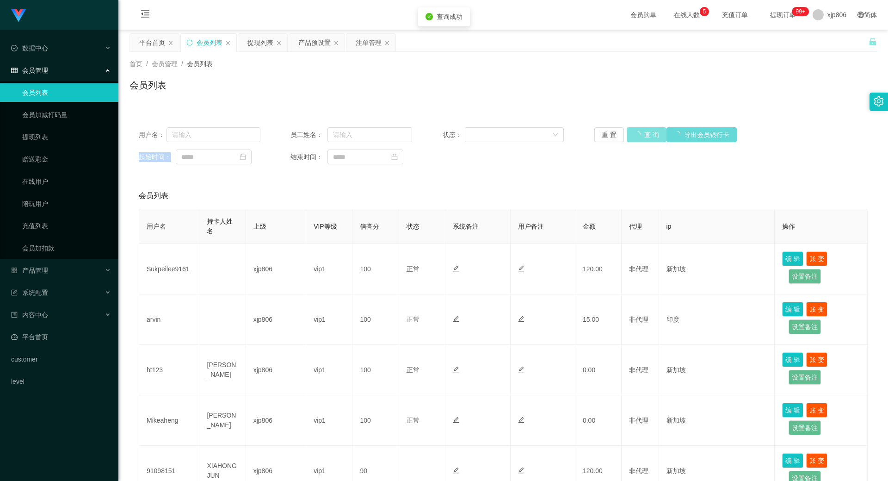
click at [642, 138] on button "查 询" at bounding box center [647, 134] width 40 height 15
click at [641, 137] on div "重 置 查 询 导出会员银行卡" at bounding box center [655, 134] width 122 height 15
click at [641, 137] on button "查 询" at bounding box center [647, 134] width 40 height 15
click at [640, 137] on div "重 置 查 询 导出会员银行卡" at bounding box center [655, 134] width 122 height 15
click at [640, 137] on button "查 询" at bounding box center [647, 134] width 40 height 15
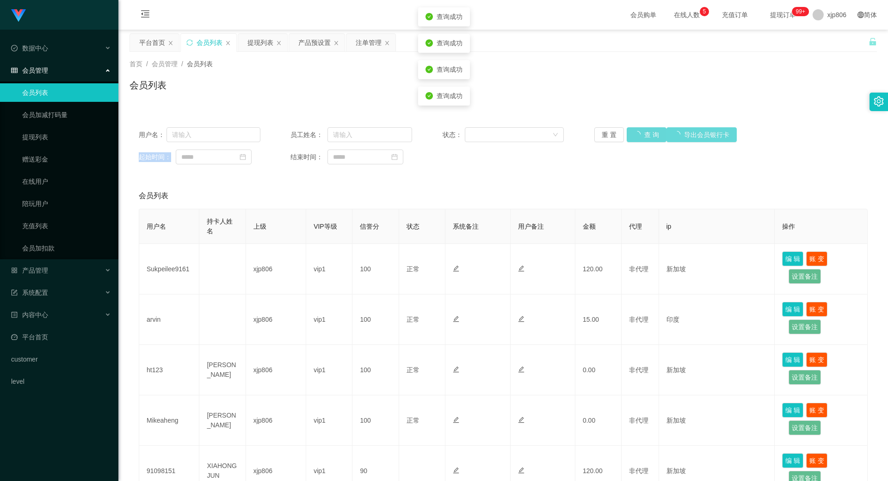
click at [640, 137] on div "重 置 查 询 导出会员银行卡" at bounding box center [655, 134] width 122 height 15
click at [640, 137] on button "查 询" at bounding box center [647, 134] width 40 height 15
click at [640, 136] on div "重 置 查 询 导出会员银行卡" at bounding box center [655, 134] width 122 height 15
click at [640, 136] on button "查 询" at bounding box center [642, 134] width 30 height 15
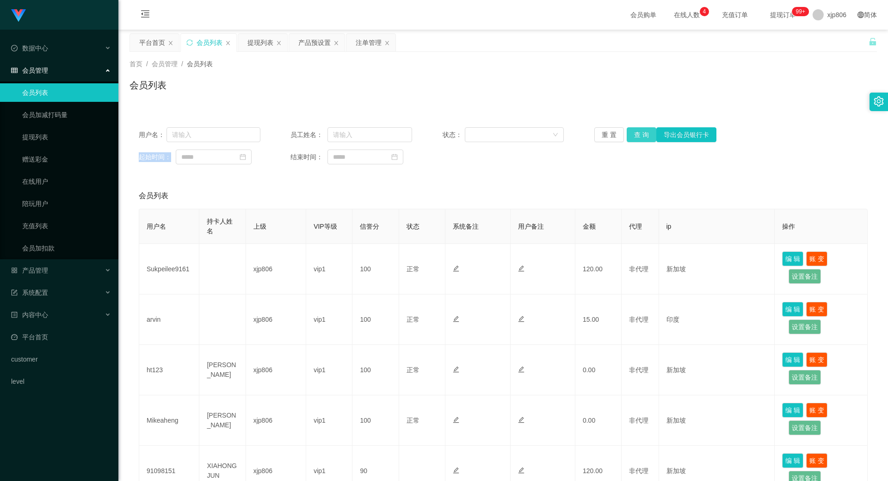
click at [629, 134] on button "查 询" at bounding box center [642, 134] width 30 height 15
click at [630, 133] on div "重 置 查 询 导出会员银行卡" at bounding box center [655, 134] width 122 height 15
click at [630, 133] on button "查 询" at bounding box center [647, 134] width 40 height 15
click at [630, 132] on div "重 置 查 询 导出会员银行卡" at bounding box center [655, 134] width 122 height 15
click at [631, 132] on button "查 询" at bounding box center [647, 134] width 40 height 15
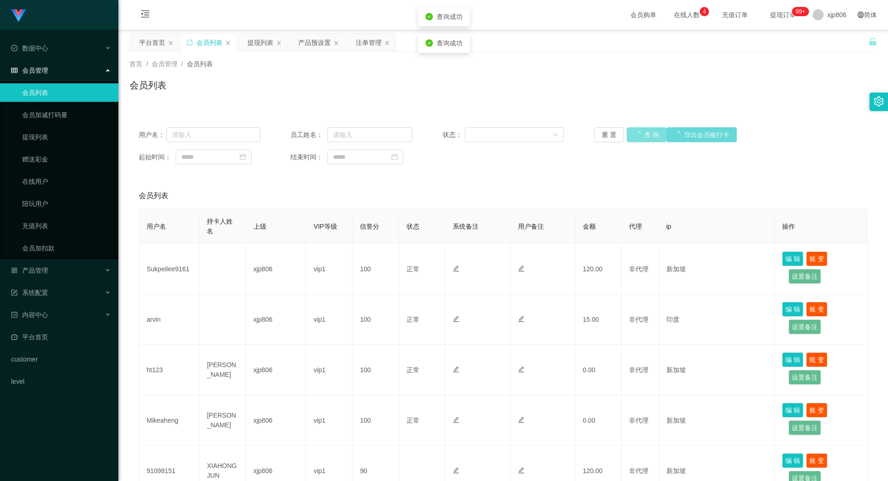
click at [633, 132] on div "重 置 查 询 导出会员银行卡" at bounding box center [655, 134] width 122 height 15
click at [642, 136] on button "查 询" at bounding box center [647, 134] width 40 height 15
click at [640, 133] on button "查 询" at bounding box center [642, 134] width 30 height 15
click at [640, 133] on div "重 置 查 询 导出会员银行卡" at bounding box center [655, 134] width 122 height 15
click at [640, 133] on button "查 询" at bounding box center [647, 134] width 40 height 15
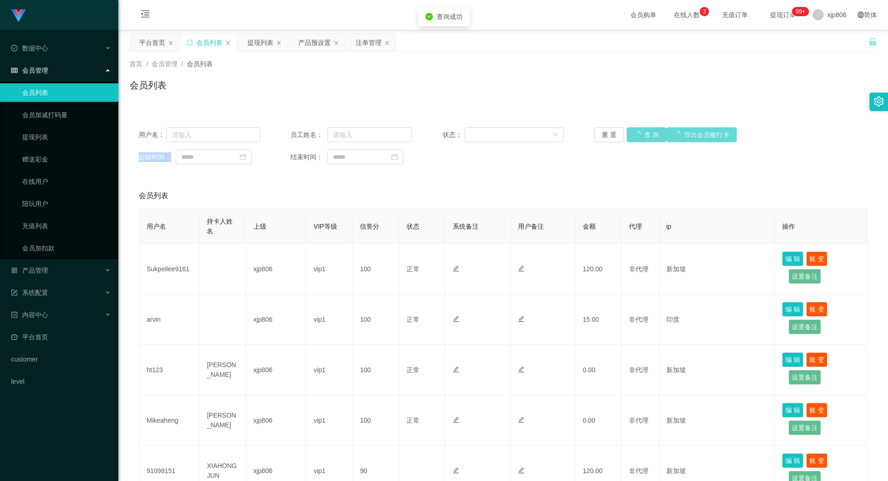
click at [641, 133] on div "重 置 查 询 导出会员银行卡" at bounding box center [655, 134] width 122 height 15
click at [641, 133] on button "查 询" at bounding box center [647, 134] width 40 height 15
click at [641, 133] on div "重 置 查 询 导出会员银行卡" at bounding box center [655, 134] width 122 height 15
click at [641, 133] on button "查 询" at bounding box center [647, 134] width 40 height 15
click at [641, 133] on div "重 置 查 询 导出会员银行卡" at bounding box center [655, 134] width 122 height 15
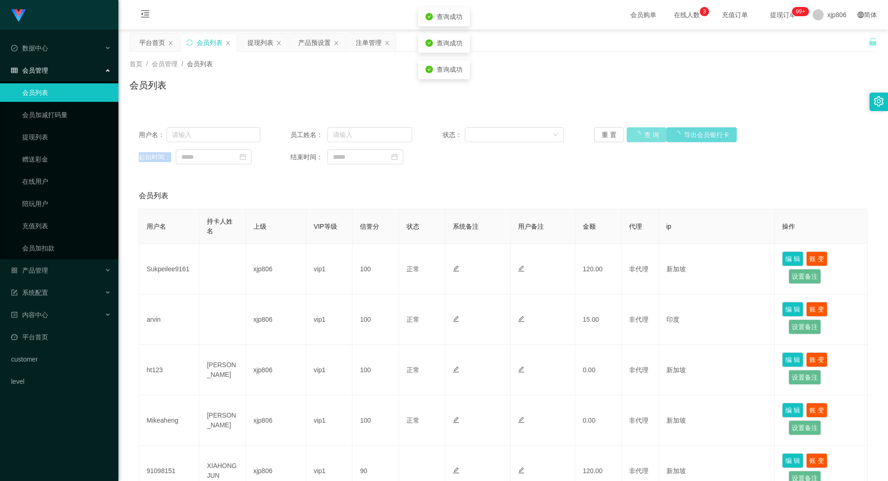
click at [641, 133] on button "查 询" at bounding box center [647, 134] width 40 height 15
click at [641, 133] on div "重 置 查 询 导出会员银行卡" at bounding box center [655, 134] width 122 height 15
click at [641, 133] on button "查 询" at bounding box center [647, 134] width 40 height 15
click at [641, 133] on div "重 置 查 询 导出会员银行卡" at bounding box center [655, 134] width 122 height 15
click at [641, 133] on button "查 询" at bounding box center [647, 134] width 40 height 15
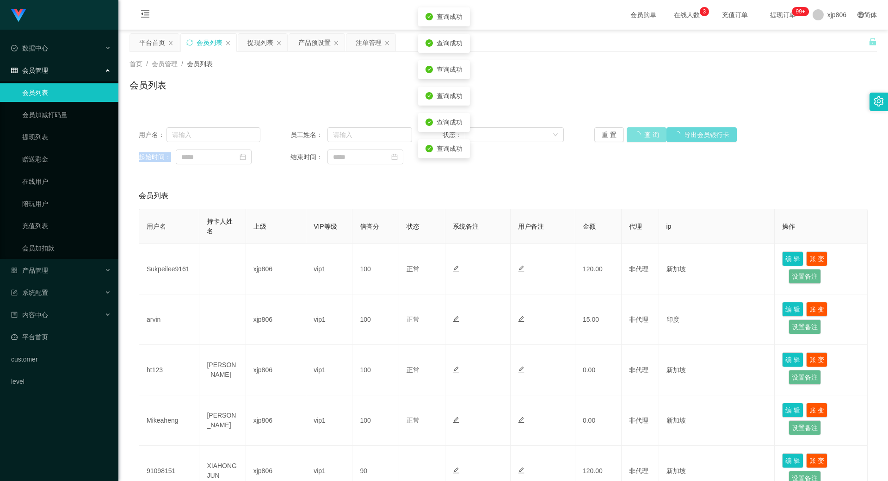
click at [641, 133] on div "重 置 查 询 导出会员银行卡" at bounding box center [655, 134] width 122 height 15
click at [641, 133] on button "查 询" at bounding box center [647, 134] width 40 height 15
click at [641, 133] on div "重 置 查 询 导出会员银行卡" at bounding box center [655, 134] width 122 height 15
click at [641, 133] on button "查 询" at bounding box center [642, 134] width 30 height 15
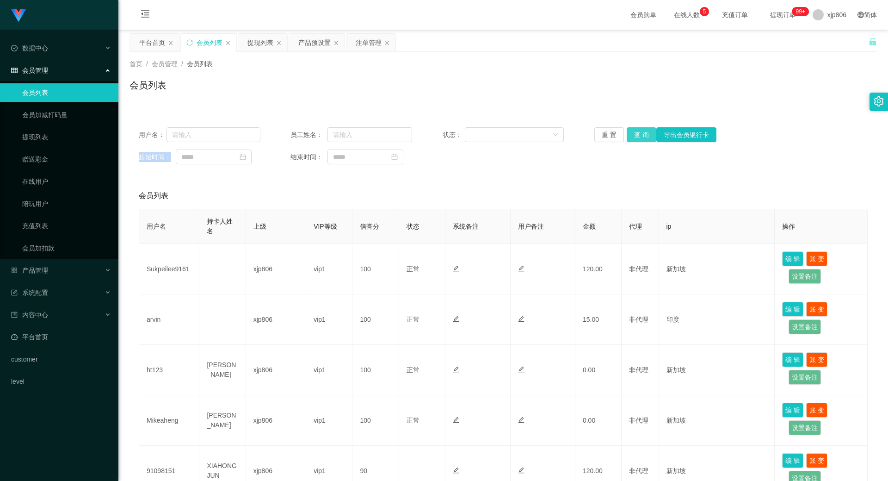
click at [631, 137] on button "查 询" at bounding box center [642, 134] width 30 height 15
click at [632, 136] on button "查 询" at bounding box center [642, 134] width 30 height 15
click at [632, 136] on div "重 置 查 询 导出会员银行卡" at bounding box center [655, 134] width 122 height 15
click at [632, 136] on button "查 询" at bounding box center [642, 134] width 30 height 15
click at [632, 136] on div "重 置 查 询 导出会员银行卡" at bounding box center [655, 134] width 122 height 15
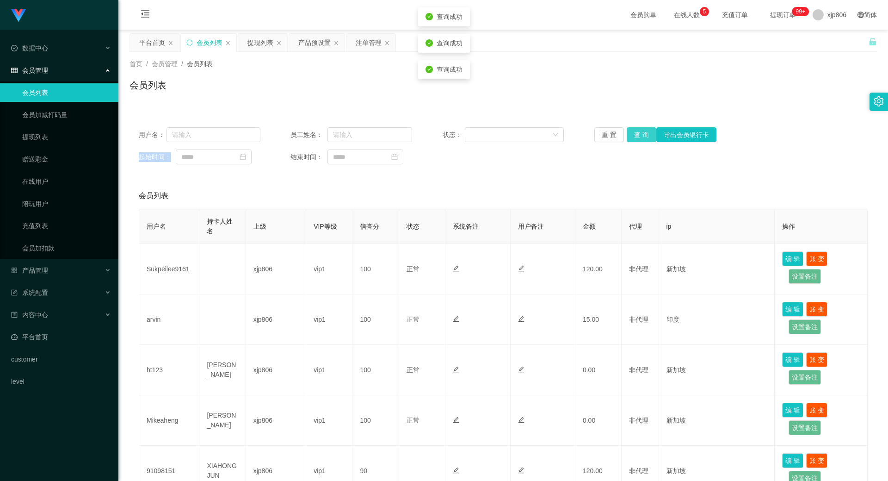
click at [632, 136] on button "查 询" at bounding box center [642, 134] width 30 height 15
click at [632, 135] on div "重 置 查 询 导出会员银行卡" at bounding box center [655, 134] width 122 height 15
click at [635, 133] on button "查 询" at bounding box center [642, 134] width 30 height 15
click at [635, 133] on div "重 置 查 询 导出会员银行卡" at bounding box center [655, 134] width 122 height 15
click at [635, 133] on button "查 询" at bounding box center [647, 134] width 40 height 15
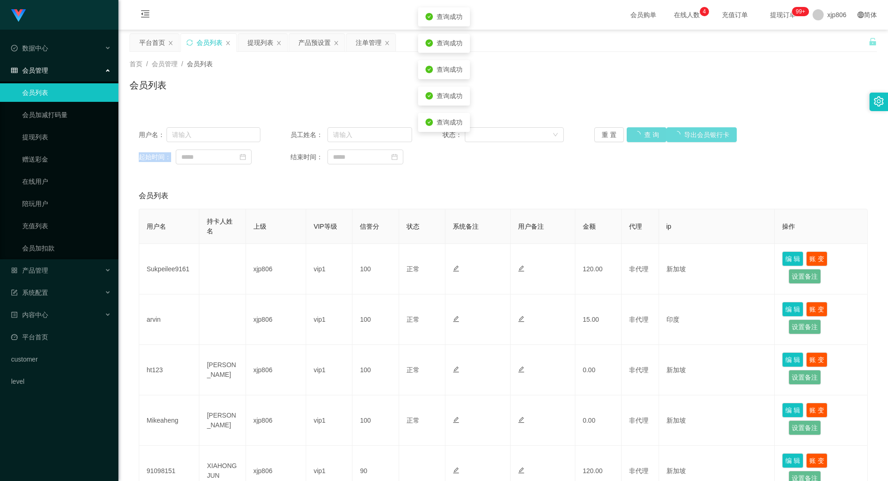
click at [635, 133] on div "重 置 查 询 导出会员银行卡" at bounding box center [655, 134] width 122 height 15
click at [635, 133] on button "查 询" at bounding box center [647, 134] width 40 height 15
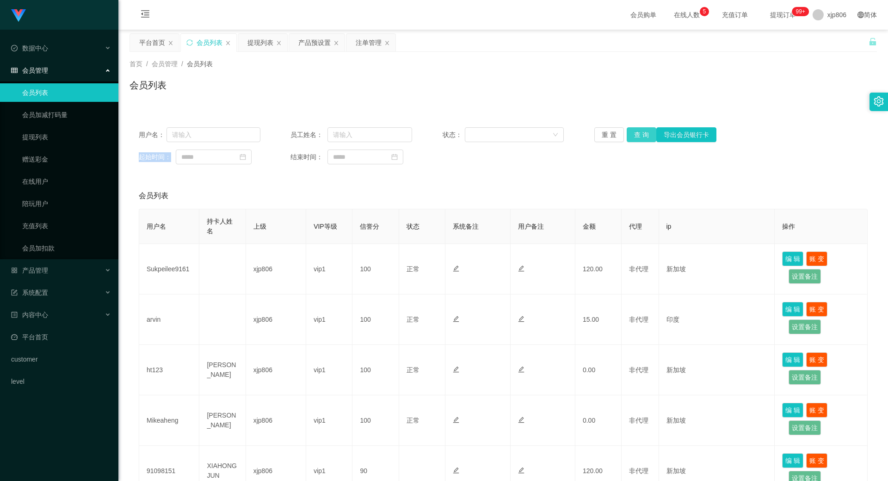
click at [640, 138] on button "查 询" at bounding box center [642, 134] width 30 height 15
click at [639, 138] on button "查 询" at bounding box center [642, 134] width 30 height 15
click at [639, 138] on div "重 置 查 询 导出会员银行卡" at bounding box center [655, 134] width 122 height 15
click at [639, 138] on button "查 询" at bounding box center [642, 134] width 30 height 15
click at [639, 138] on div "重 置 查 询 导出会员银行卡" at bounding box center [655, 134] width 122 height 15
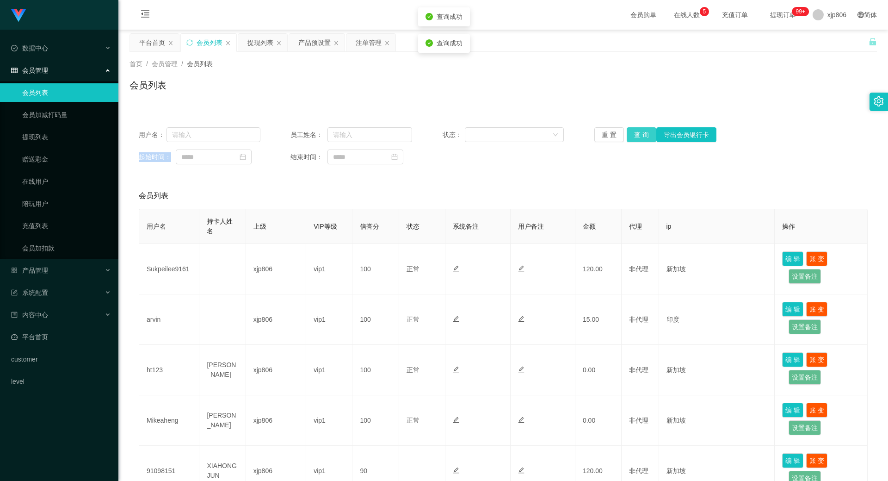
click at [639, 138] on button "查 询" at bounding box center [642, 134] width 30 height 15
click at [641, 138] on div "重 置 查 询 导出会员银行卡" at bounding box center [655, 134] width 122 height 15
click at [641, 137] on button "查 询" at bounding box center [647, 134] width 40 height 15
click at [641, 137] on div "重 置 查 询 导出会员银行卡" at bounding box center [655, 134] width 122 height 15
click at [641, 137] on button "查 询" at bounding box center [647, 134] width 40 height 15
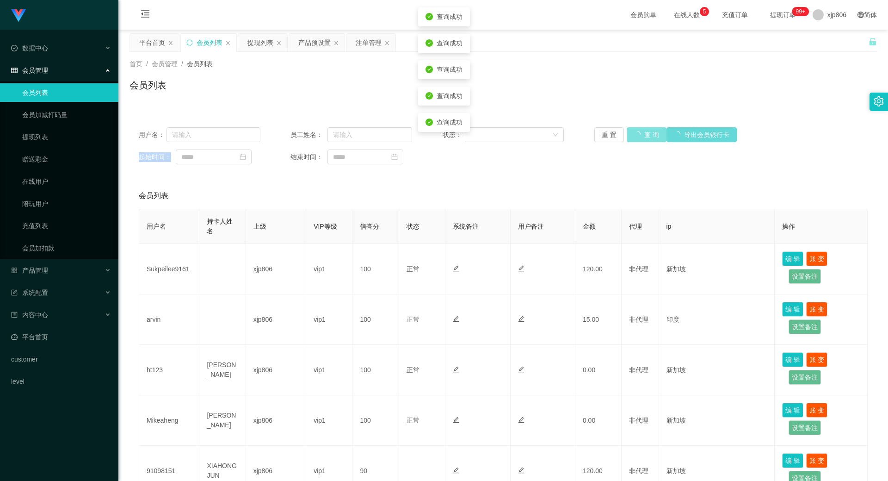
click at [640, 137] on div "重 置 查 询 导出会员银行卡" at bounding box center [655, 134] width 122 height 15
click at [639, 137] on button "查 询" at bounding box center [642, 134] width 30 height 15
click at [639, 137] on div "重 置 查 询 导出会员银行卡" at bounding box center [655, 134] width 122 height 15
click at [639, 137] on button "查 询" at bounding box center [642, 134] width 30 height 15
click at [638, 136] on div "重 置 查 询 导出会员银行卡" at bounding box center [655, 134] width 122 height 15
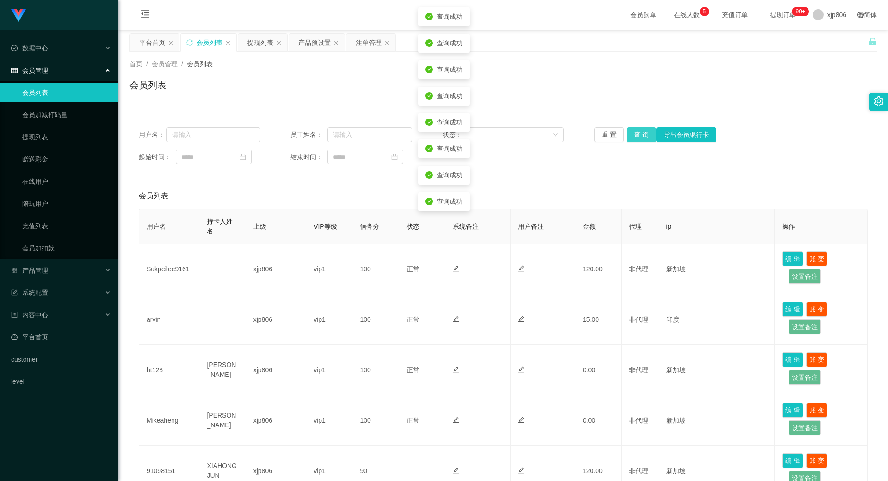
click at [638, 136] on button "查 询" at bounding box center [642, 134] width 30 height 15
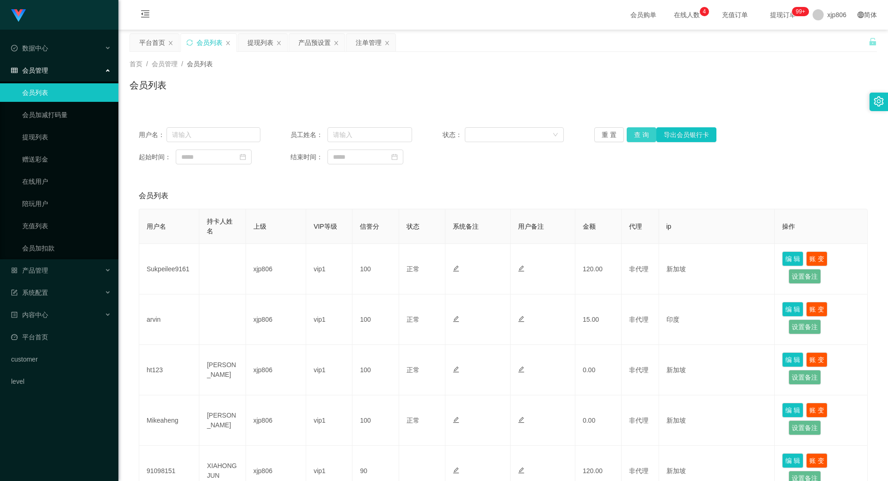
click at [641, 134] on button "查 询" at bounding box center [642, 134] width 30 height 15
click at [641, 134] on div "重 置 查 询 导出会员银行卡" at bounding box center [655, 134] width 122 height 15
click at [641, 134] on button "查 询" at bounding box center [642, 134] width 30 height 15
click at [641, 134] on div "重 置 查 询 导出会员银行卡" at bounding box center [655, 134] width 122 height 15
click at [641, 134] on button "查 询" at bounding box center [642, 134] width 30 height 15
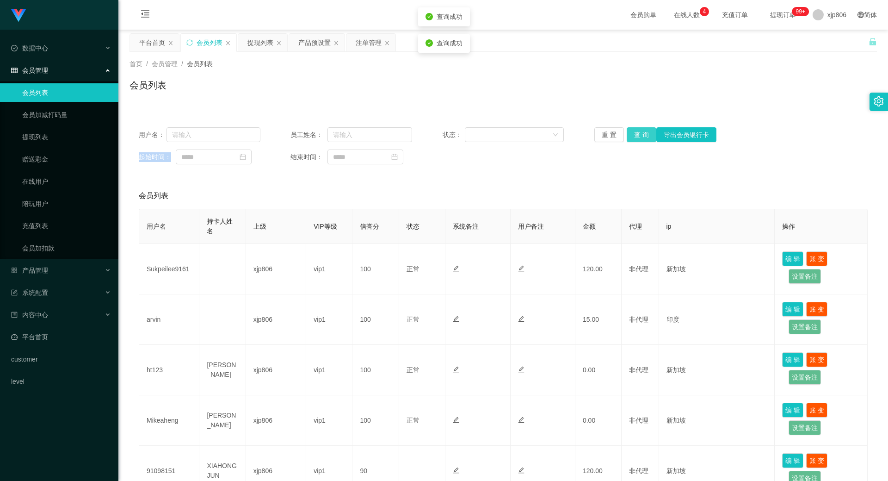
click at [641, 134] on div "重 置 查 询 导出会员银行卡" at bounding box center [655, 134] width 122 height 15
click at [641, 134] on button "查 询" at bounding box center [642, 134] width 30 height 15
click at [641, 134] on div "重 置 查 询 导出会员银行卡" at bounding box center [655, 134] width 122 height 15
click at [641, 134] on button "查 询" at bounding box center [642, 134] width 30 height 15
click at [641, 132] on button "查 询" at bounding box center [642, 134] width 30 height 15
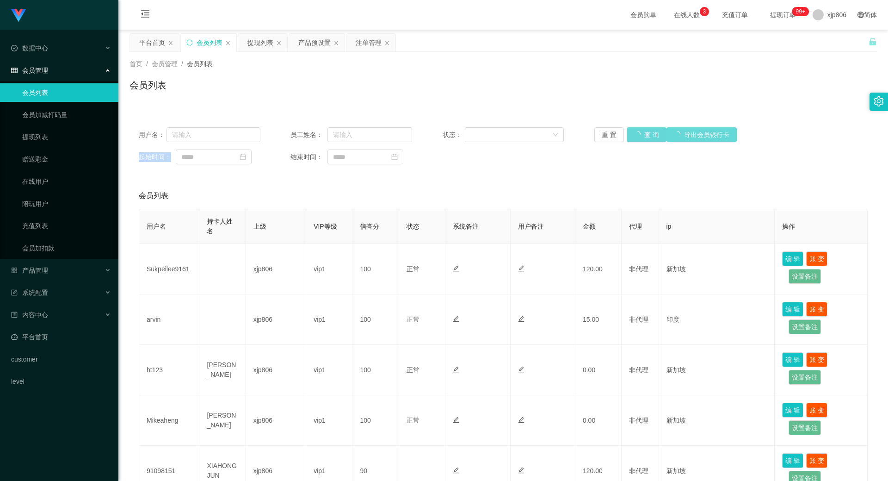
click at [641, 132] on div "重 置 查 询 导出会员银行卡" at bounding box center [655, 134] width 122 height 15
click at [640, 132] on button "查 询" at bounding box center [647, 134] width 40 height 15
click at [640, 132] on div "重 置 查 询 导出会员银行卡" at bounding box center [655, 134] width 122 height 15
click at [640, 132] on button "查 询" at bounding box center [647, 134] width 40 height 15
click at [640, 132] on div "重 置 查 询 导出会员银行卡" at bounding box center [655, 134] width 122 height 15
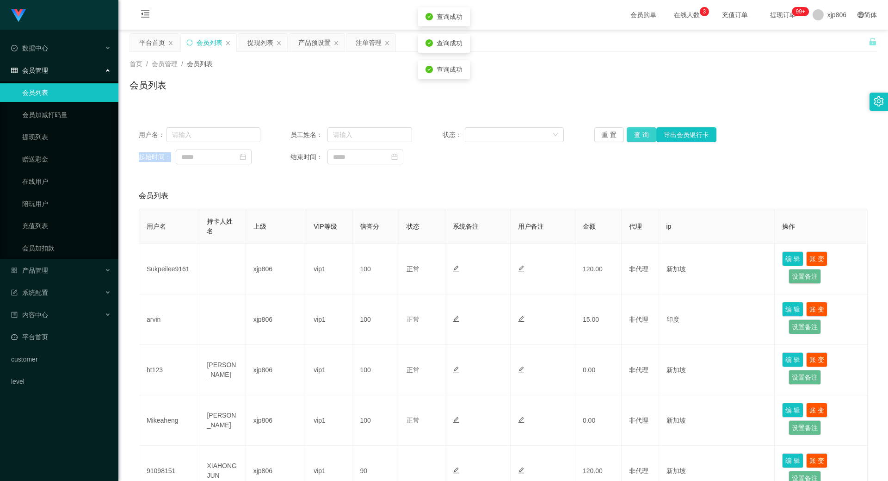
click at [640, 132] on button "查 询" at bounding box center [642, 134] width 30 height 15
click at [640, 132] on div "重 置 查 询 导出会员银行卡" at bounding box center [655, 134] width 122 height 15
click at [640, 132] on button "查 询" at bounding box center [642, 134] width 30 height 15
click at [648, 133] on button "查 询" at bounding box center [642, 134] width 30 height 15
click at [648, 132] on button "查 询" at bounding box center [642, 134] width 30 height 15
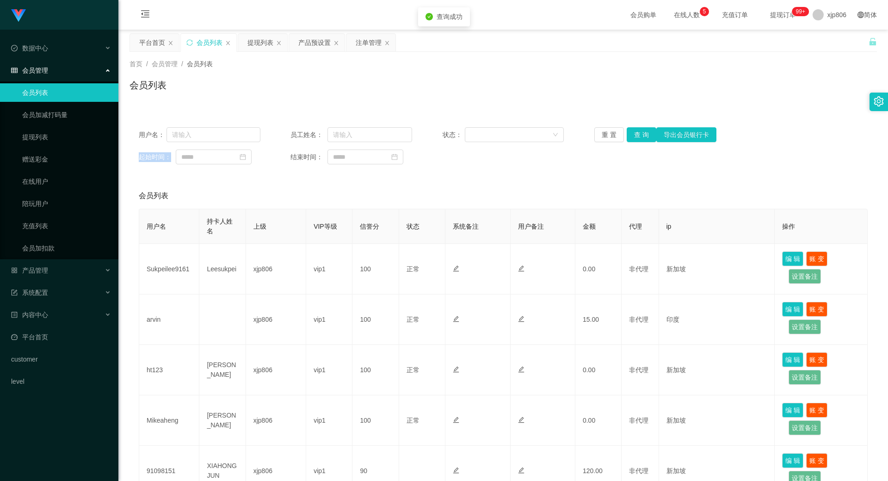
click at [648, 132] on div "重 置 查 询 导出会员银行卡" at bounding box center [655, 134] width 122 height 15
click at [648, 132] on button "查 询" at bounding box center [642, 134] width 30 height 15
click at [648, 132] on div "重 置 查 询 导出会员银行卡" at bounding box center [655, 134] width 122 height 15
click at [259, 42] on div "提现列表" at bounding box center [260, 43] width 26 height 18
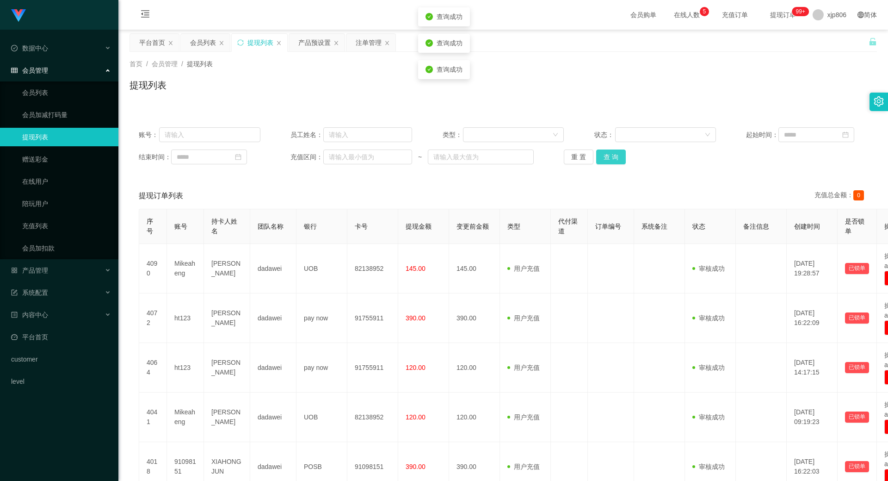
click at [608, 156] on button "查 询" at bounding box center [611, 156] width 30 height 15
click at [608, 156] on div "重 置 查 询" at bounding box center [625, 156] width 122 height 15
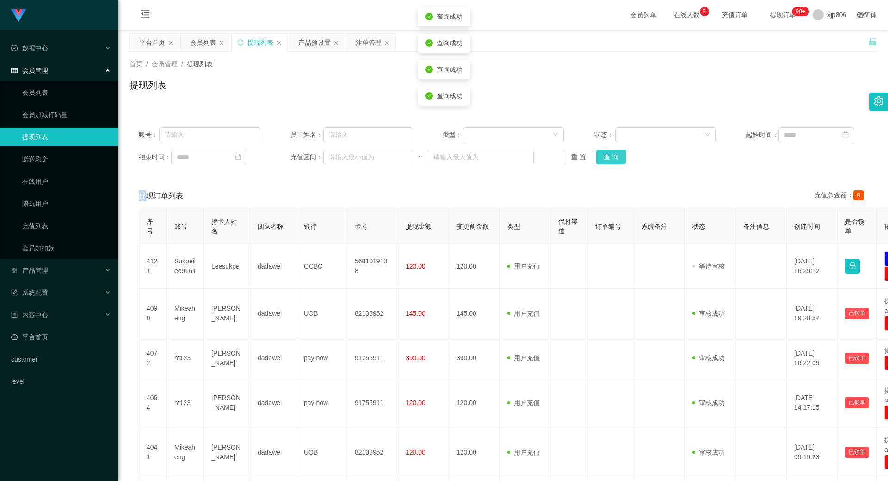
click at [608, 156] on button "查 询" at bounding box center [611, 156] width 30 height 15
click at [608, 156] on div "重 置 查 询" at bounding box center [625, 156] width 122 height 15
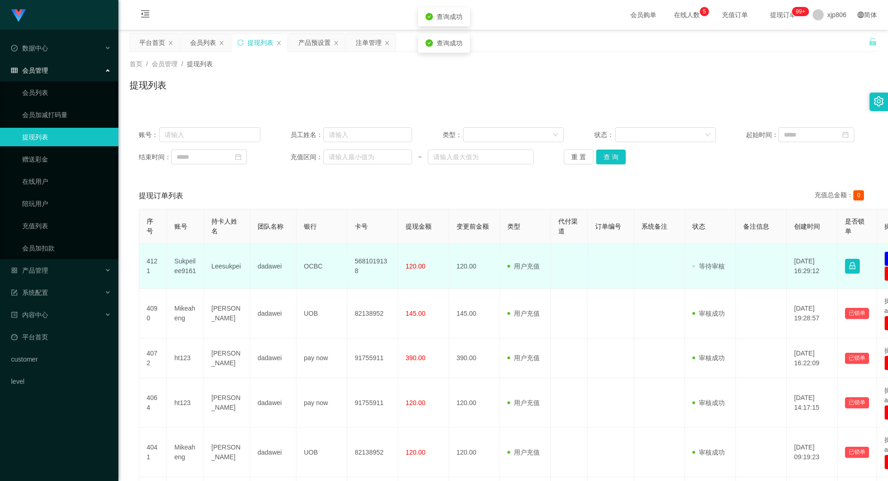
click at [168, 276] on td "Sukpeilee9161" at bounding box center [185, 266] width 37 height 45
click at [180, 257] on td "Sukpeilee9161" at bounding box center [185, 266] width 37 height 45
copy td "Sukpeilee9161"
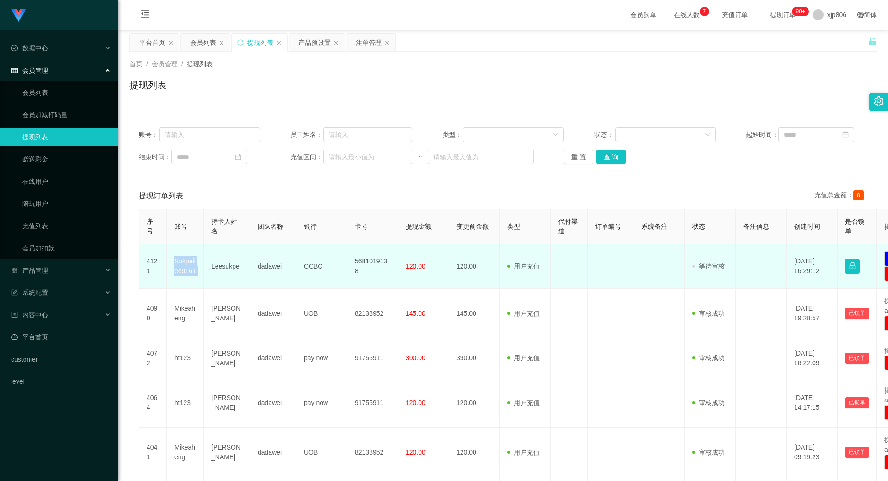
click at [182, 270] on td "Sukpeilee9161" at bounding box center [185, 266] width 37 height 45
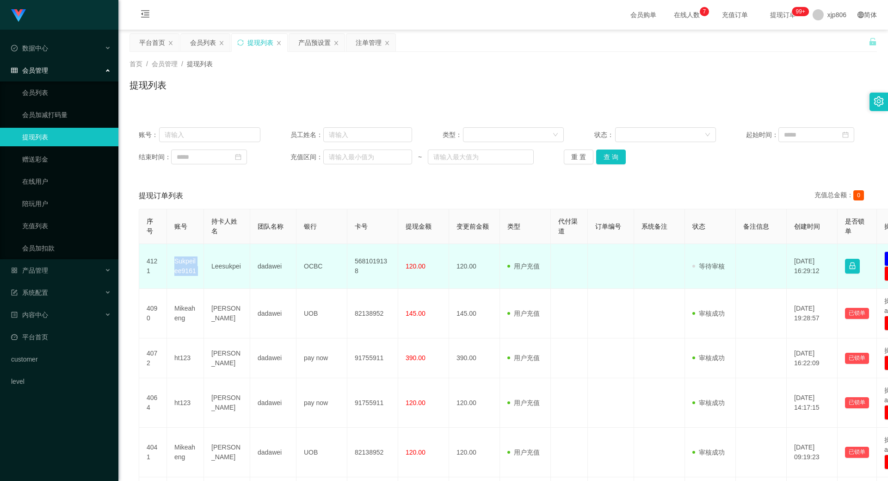
click at [187, 249] on td "Sukpeilee9161" at bounding box center [185, 266] width 37 height 45
click at [178, 271] on td "Sukpeilee9161" at bounding box center [185, 266] width 37 height 45
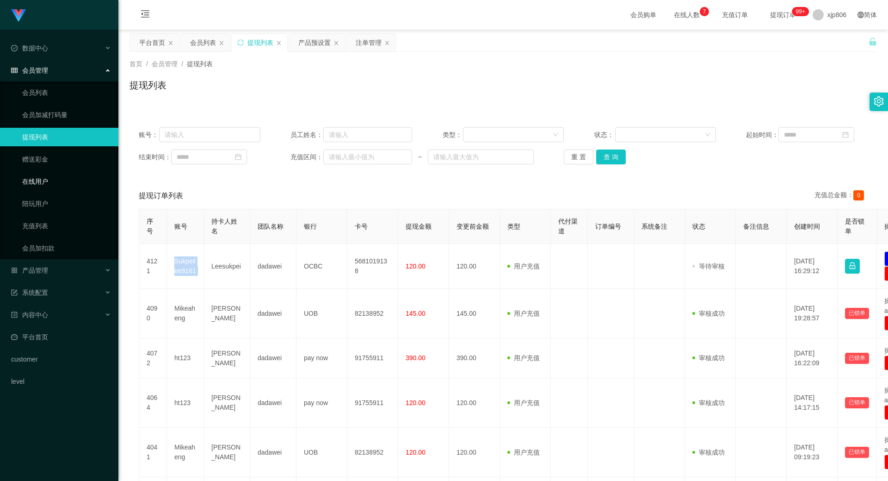
copy td "Sukpeilee9161"
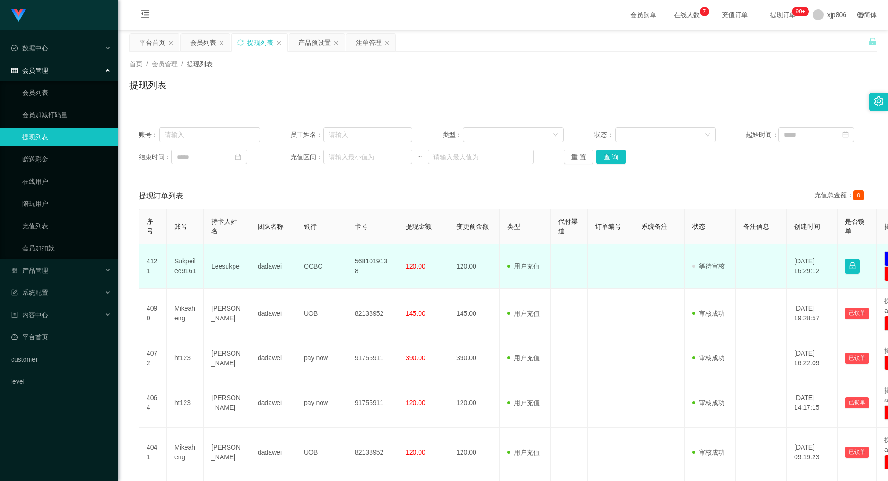
click at [232, 269] on td "Leesukpei" at bounding box center [227, 266] width 46 height 45
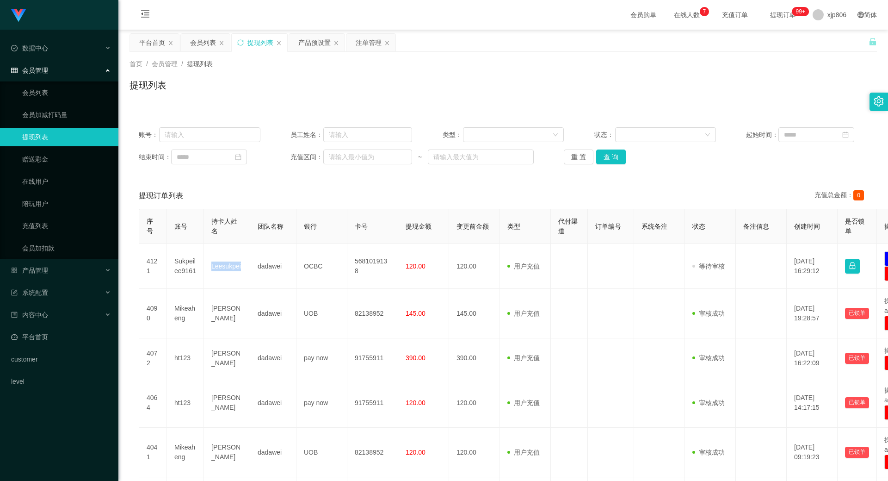
copy td "Leesukpei"
